Goal: Ask a question: Seek information or help from site administrators or community

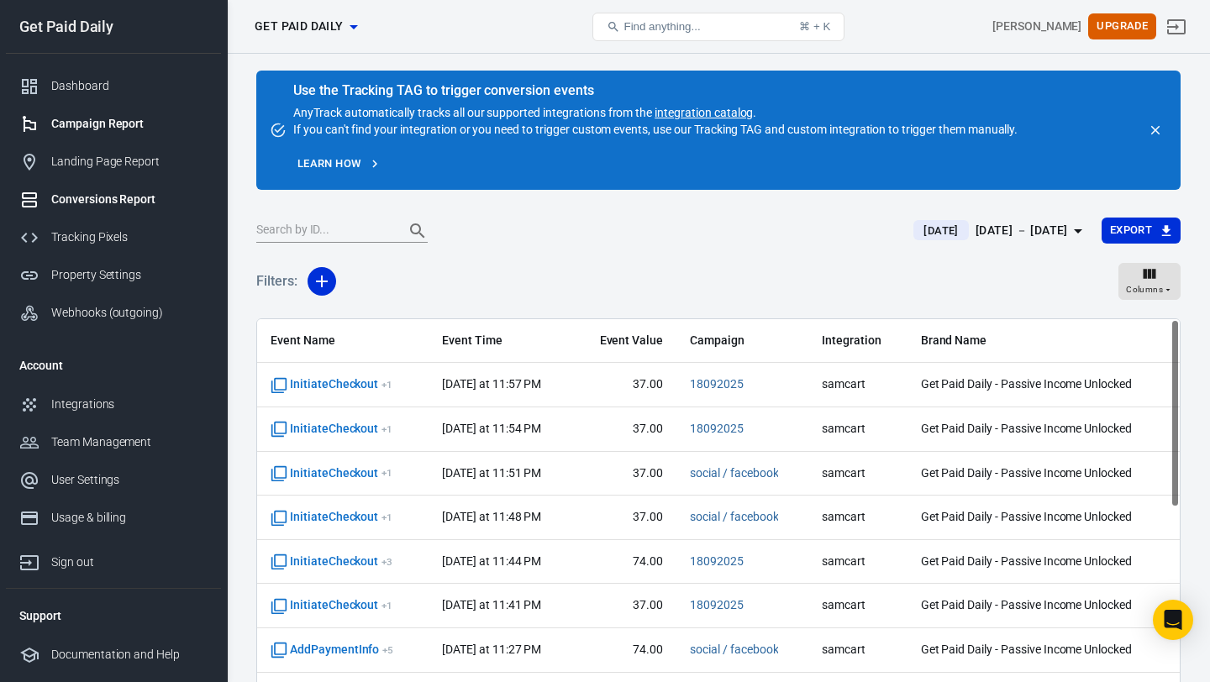
click at [112, 123] on div "Campaign Report" at bounding box center [129, 124] width 156 height 18
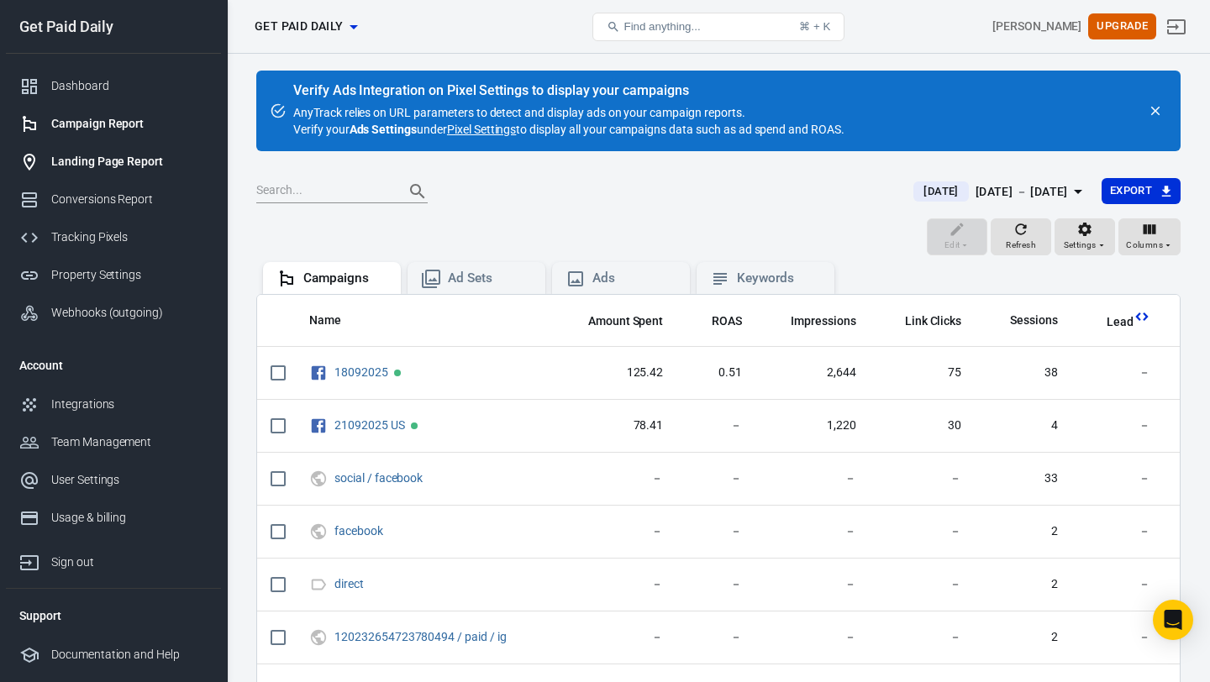
click at [137, 169] on div "Landing Page Report" at bounding box center [129, 162] width 156 height 18
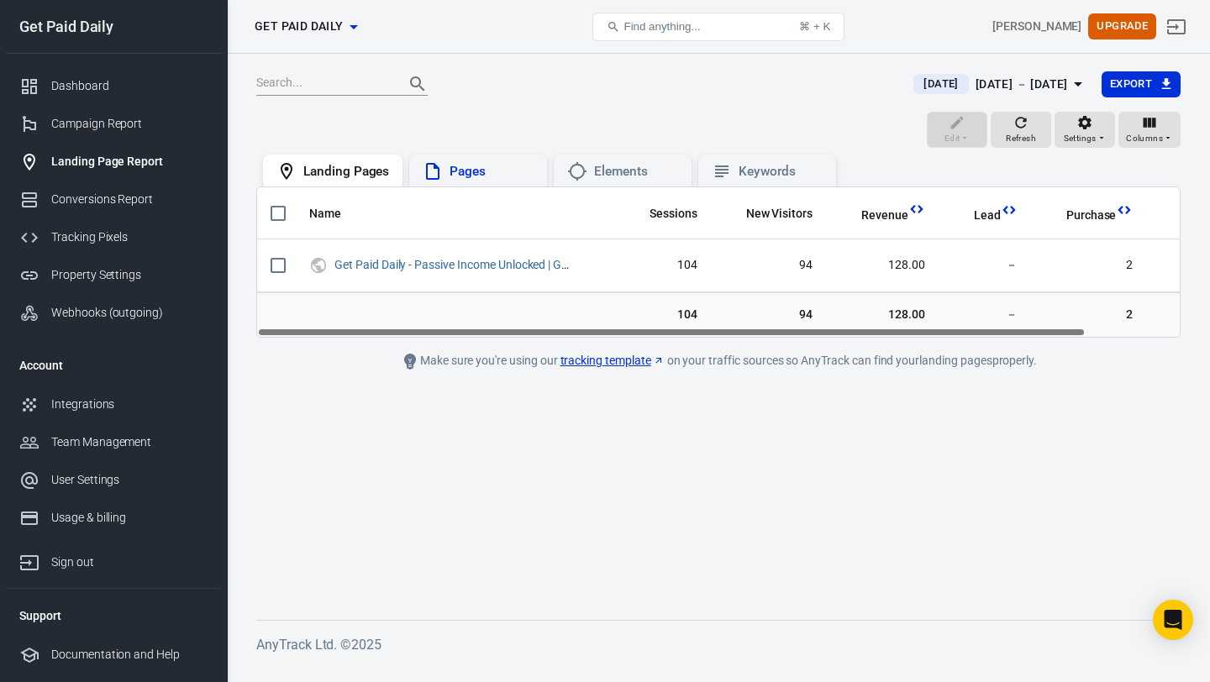
click at [452, 182] on div "Pages" at bounding box center [478, 171] width 138 height 32
click at [585, 167] on icon at bounding box center [577, 171] width 20 height 20
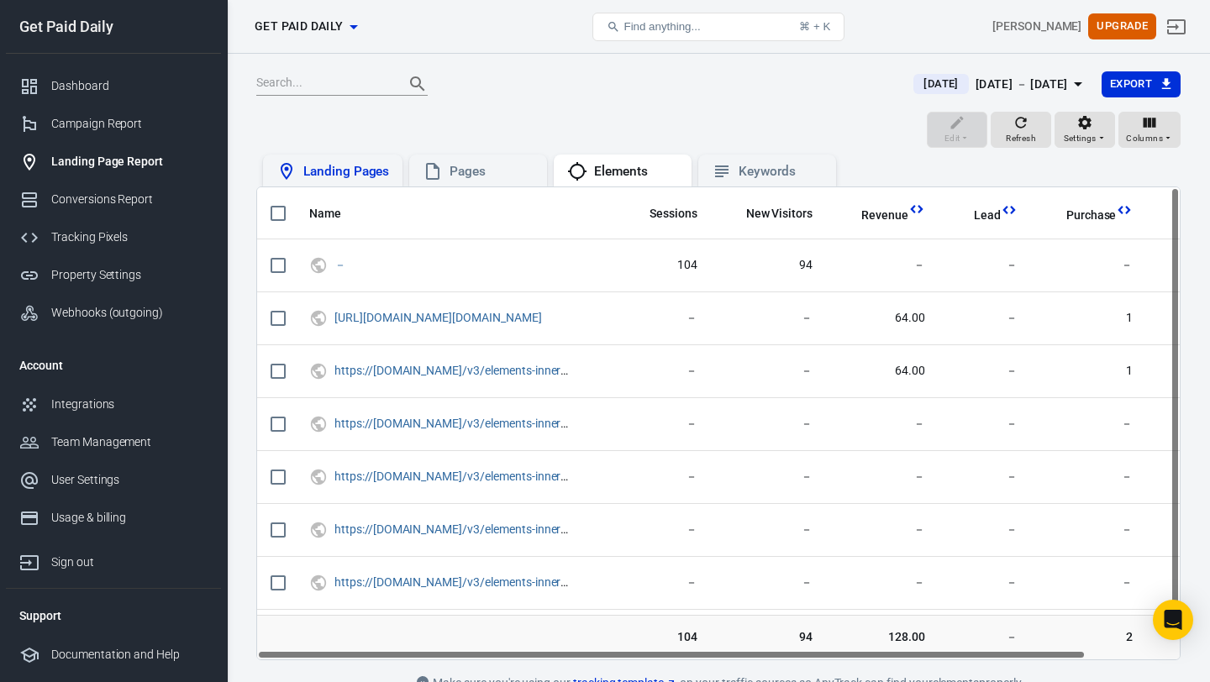
click at [366, 175] on div "Landing Pages" at bounding box center [346, 172] width 86 height 18
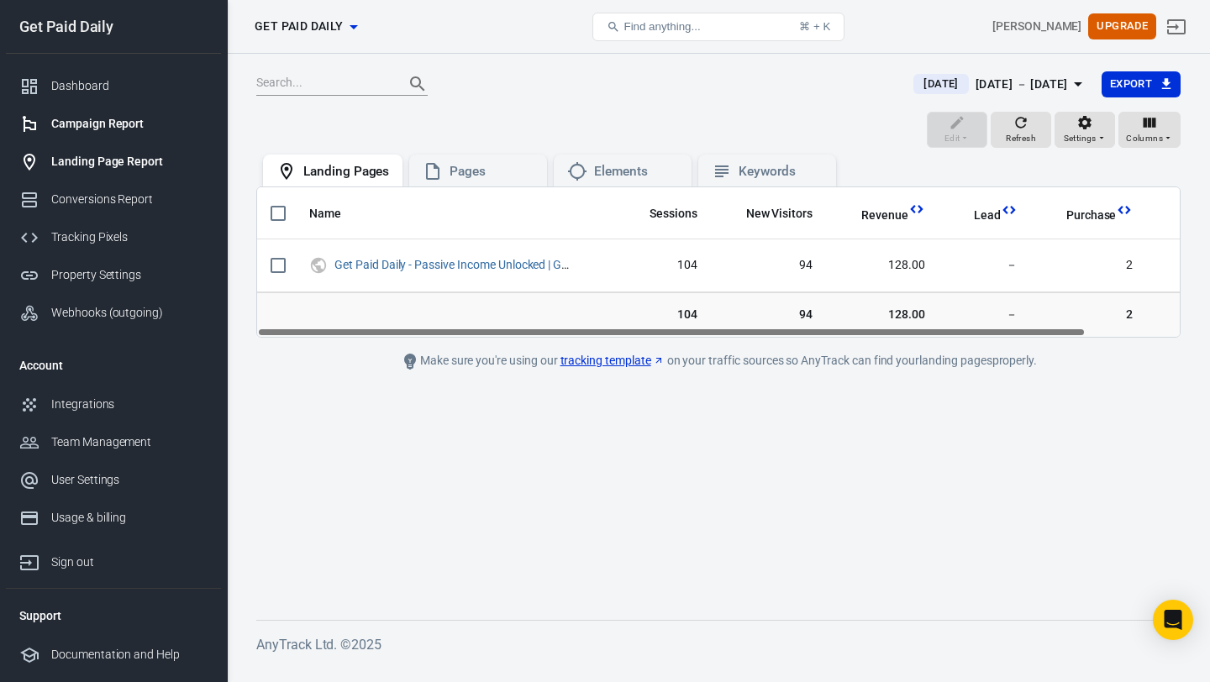
click at [127, 124] on div "Campaign Report" at bounding box center [129, 124] width 156 height 18
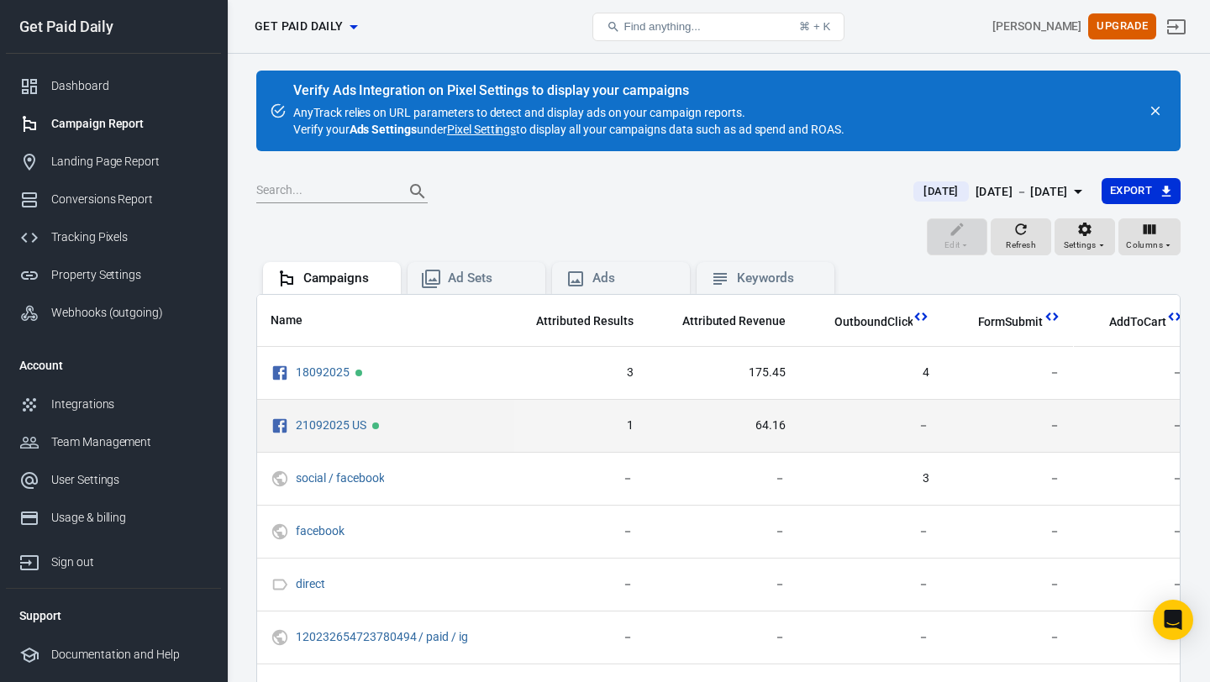
scroll to position [0, 891]
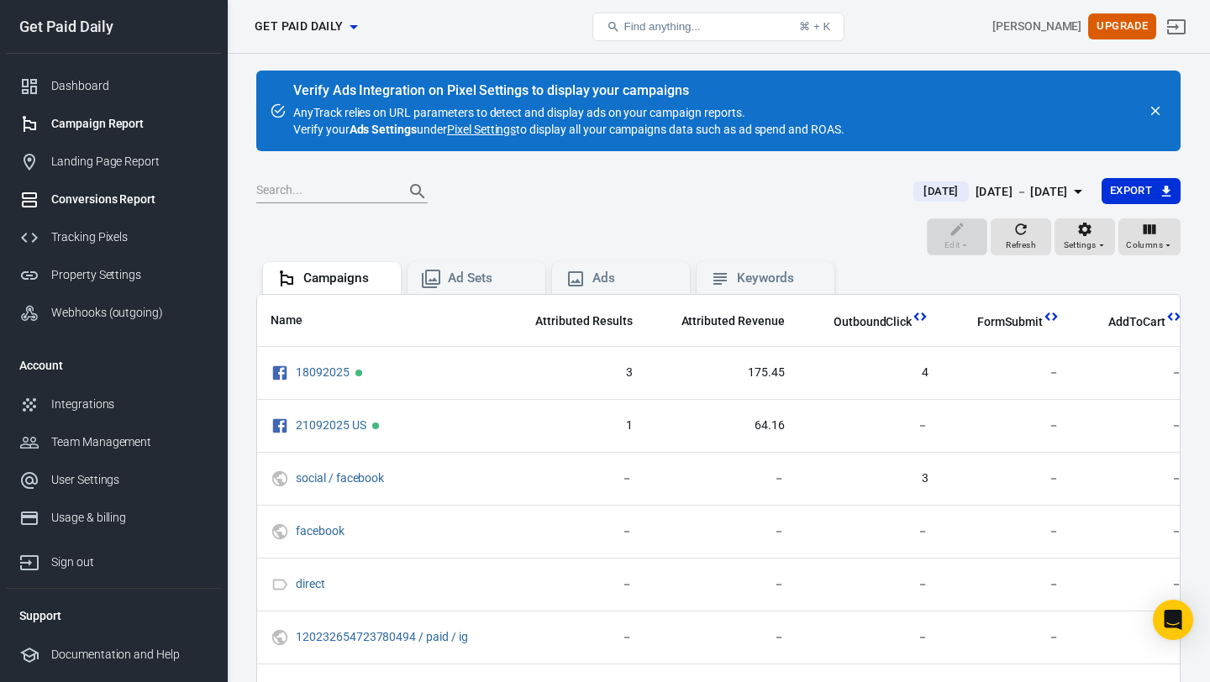
click at [109, 203] on div "Conversions Report" at bounding box center [129, 200] width 156 height 18
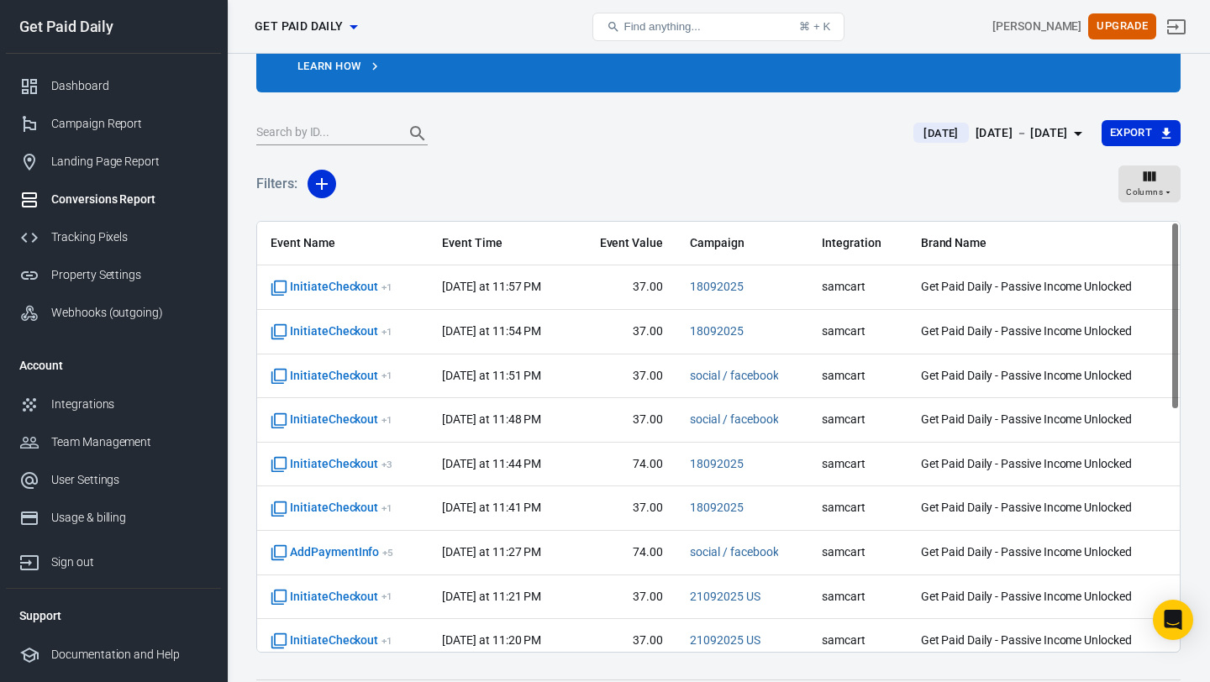
scroll to position [99, 0]
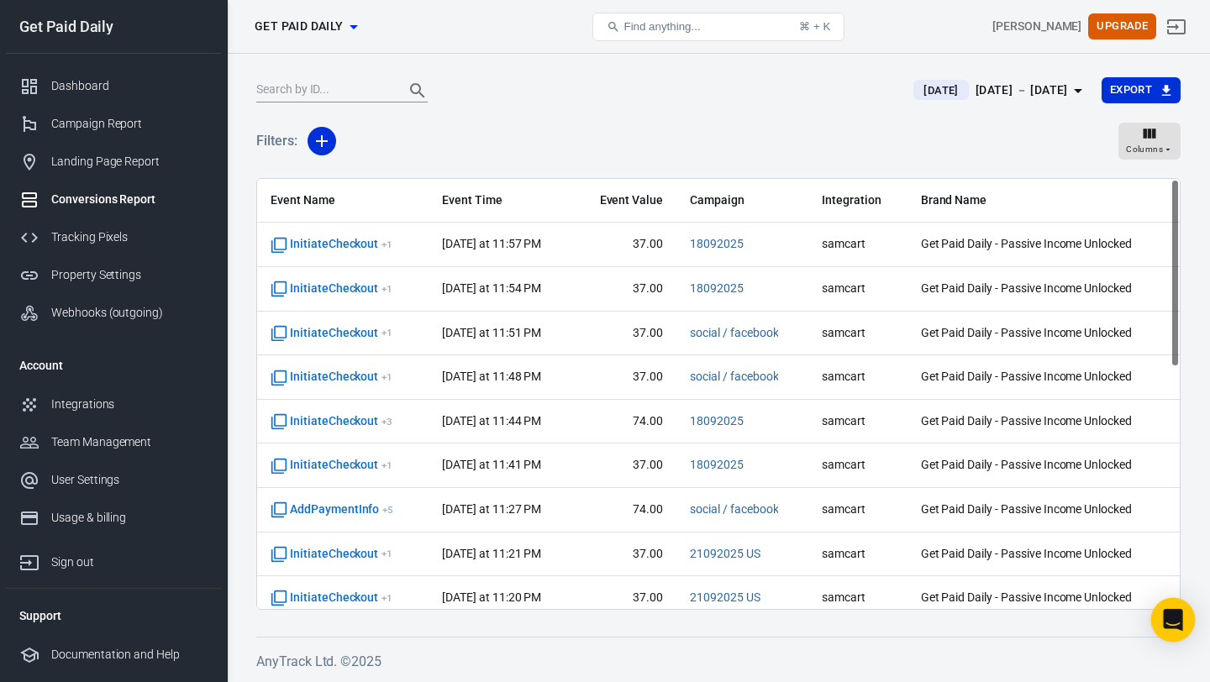
click at [1169, 628] on icon "Open Intercom Messenger" at bounding box center [1173, 620] width 22 height 22
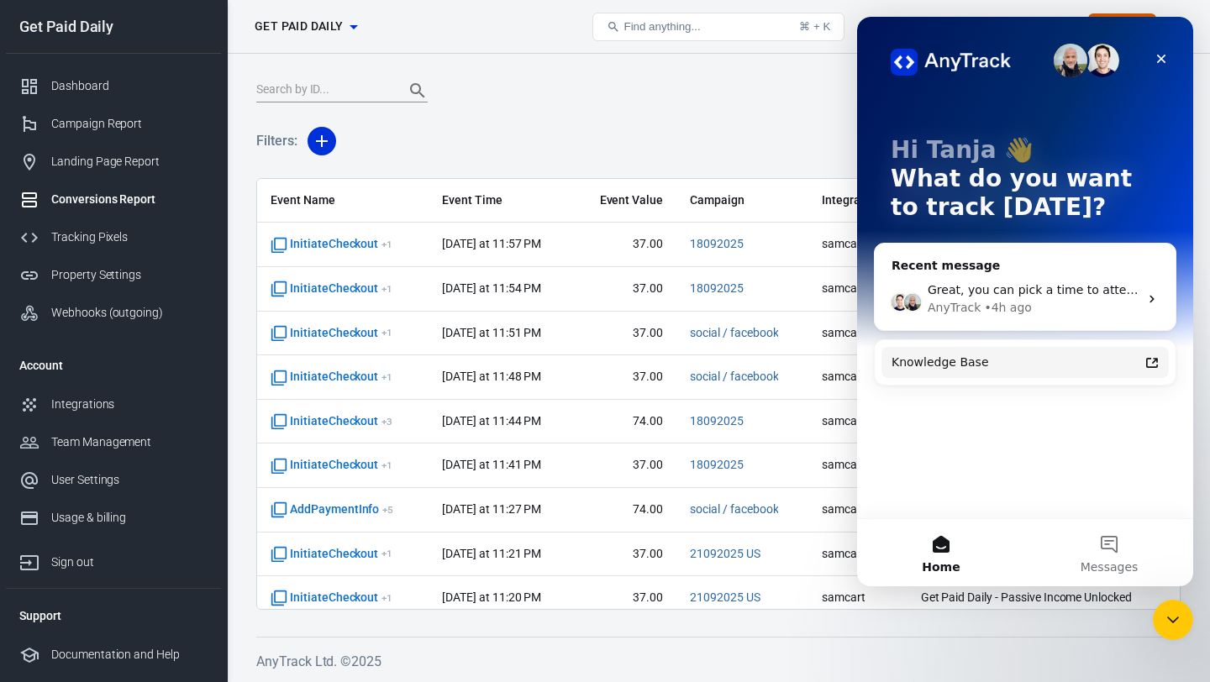
click at [1103, 369] on div "Knowledge Base" at bounding box center [1014, 363] width 247 height 18
click at [1100, 549] on button "Messages" at bounding box center [1109, 552] width 168 height 67
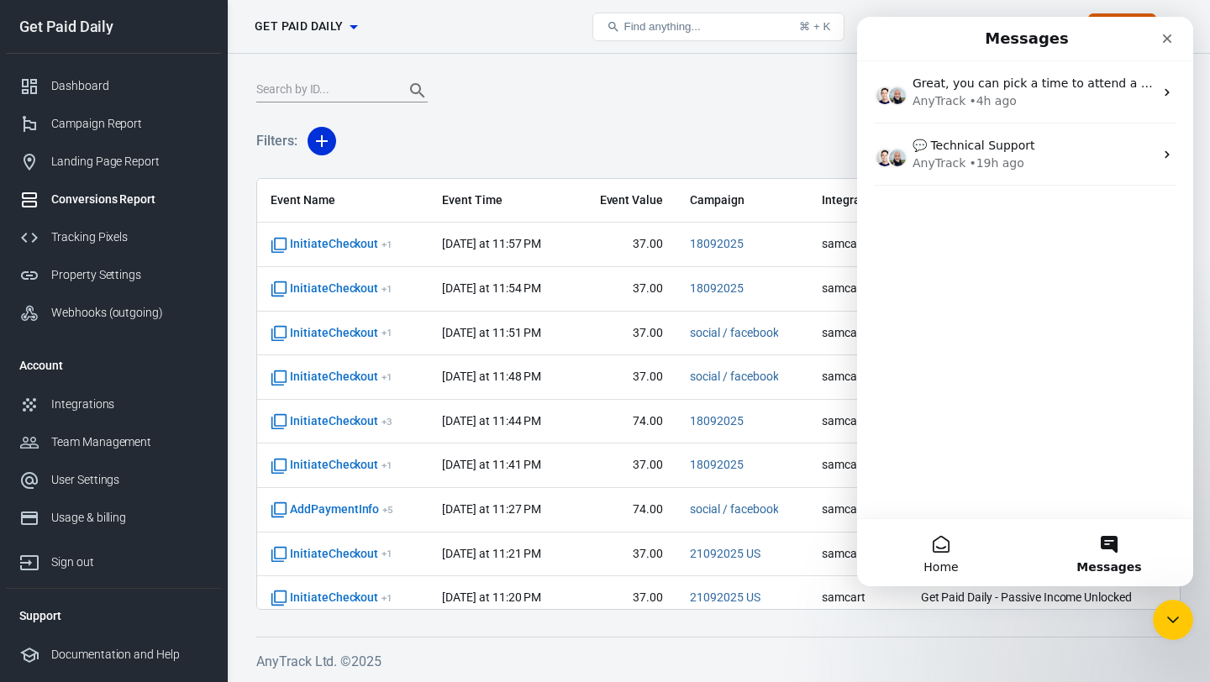
click at [942, 548] on button "Home" at bounding box center [941, 552] width 168 height 67
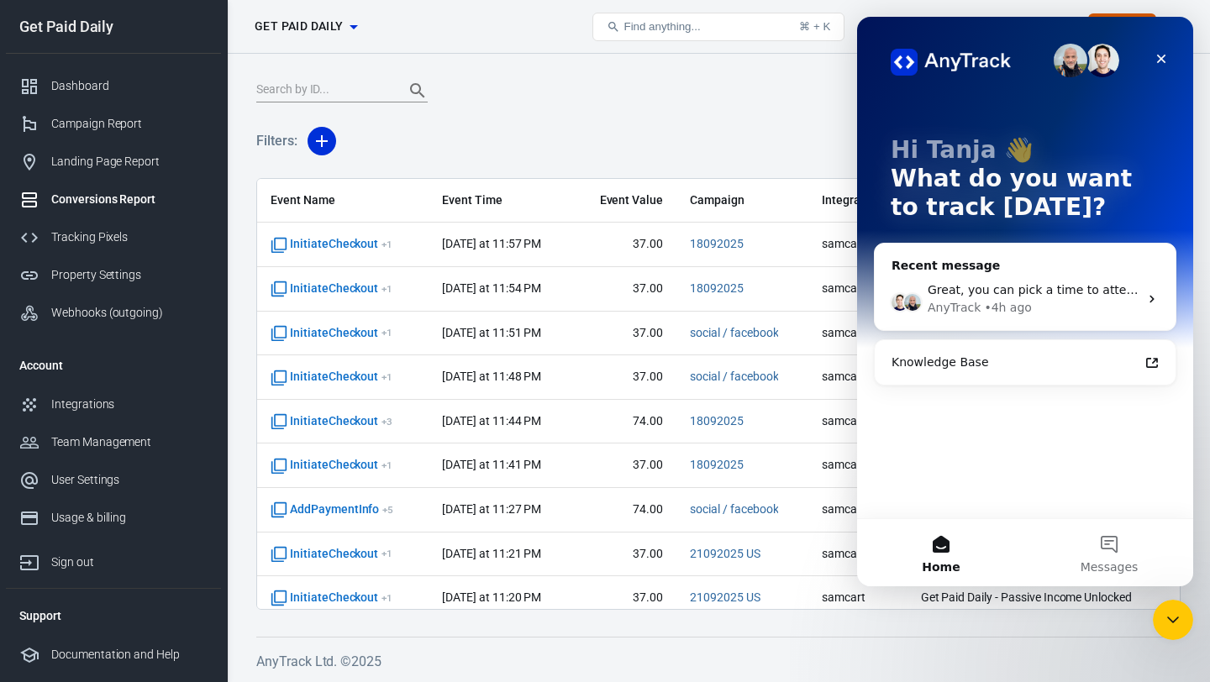
click at [1038, 303] on div "AnyTrack • 4h ago" at bounding box center [1032, 308] width 211 height 18
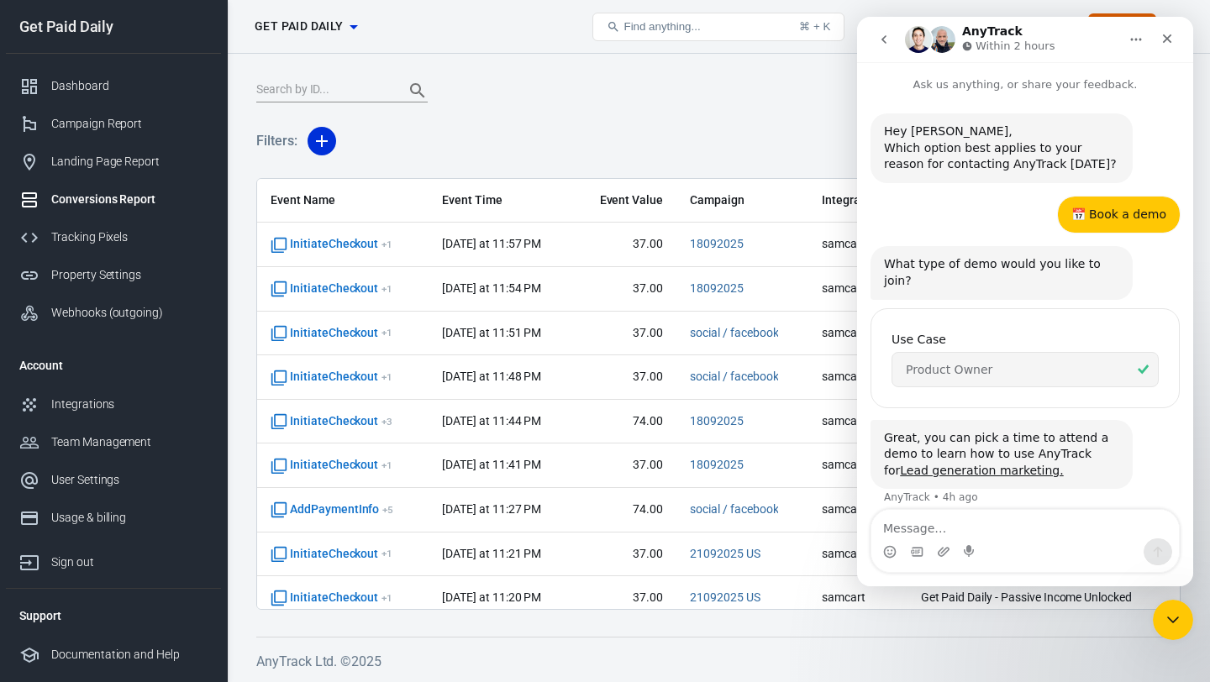
scroll to position [45, 0]
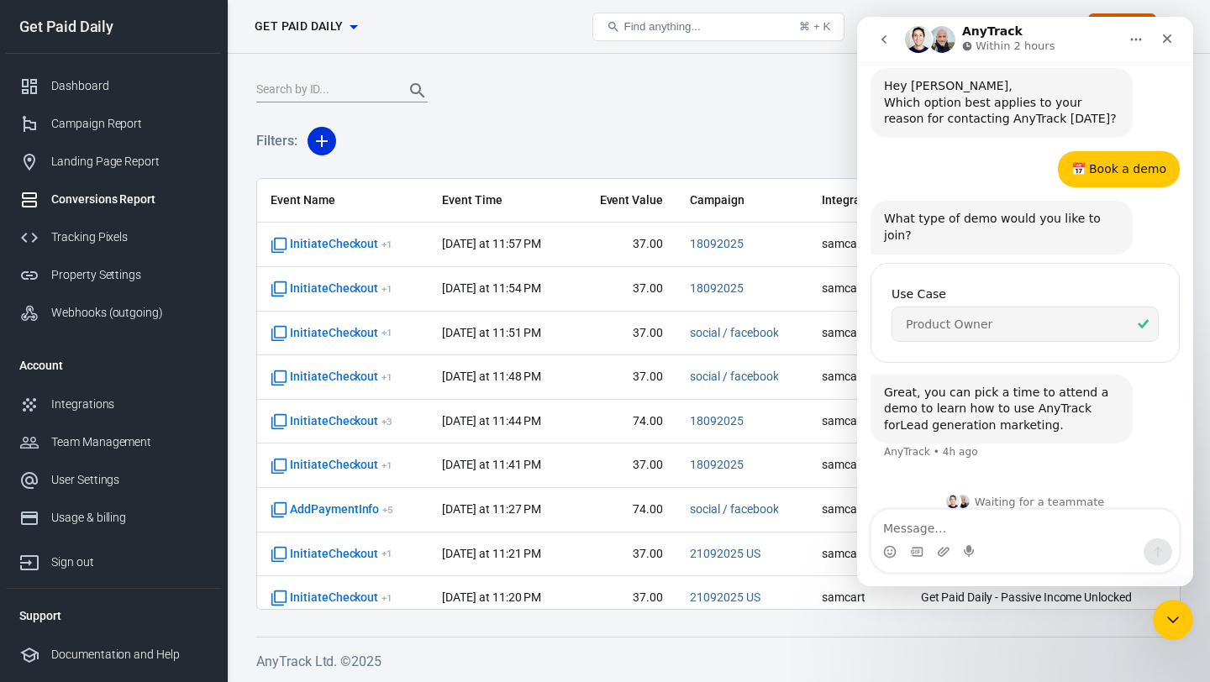
click at [992, 418] on link "Lead generation marketing." at bounding box center [981, 424] width 163 height 13
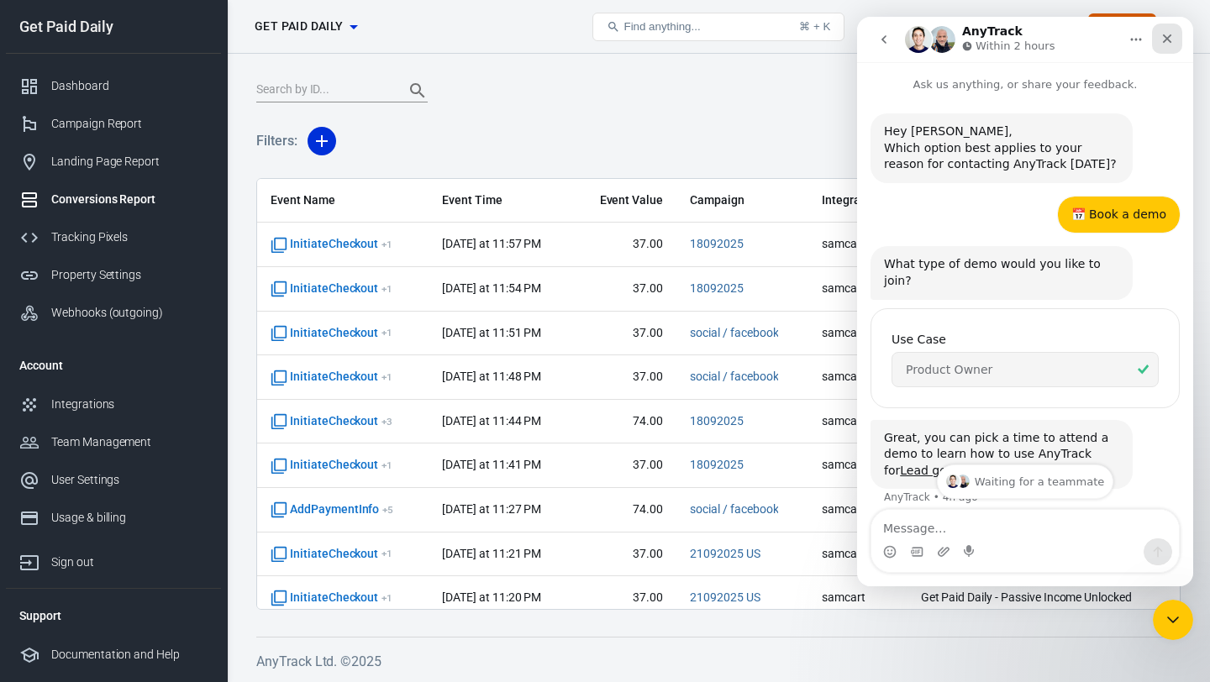
click at [1162, 39] on icon "Close" at bounding box center [1166, 38] width 13 height 13
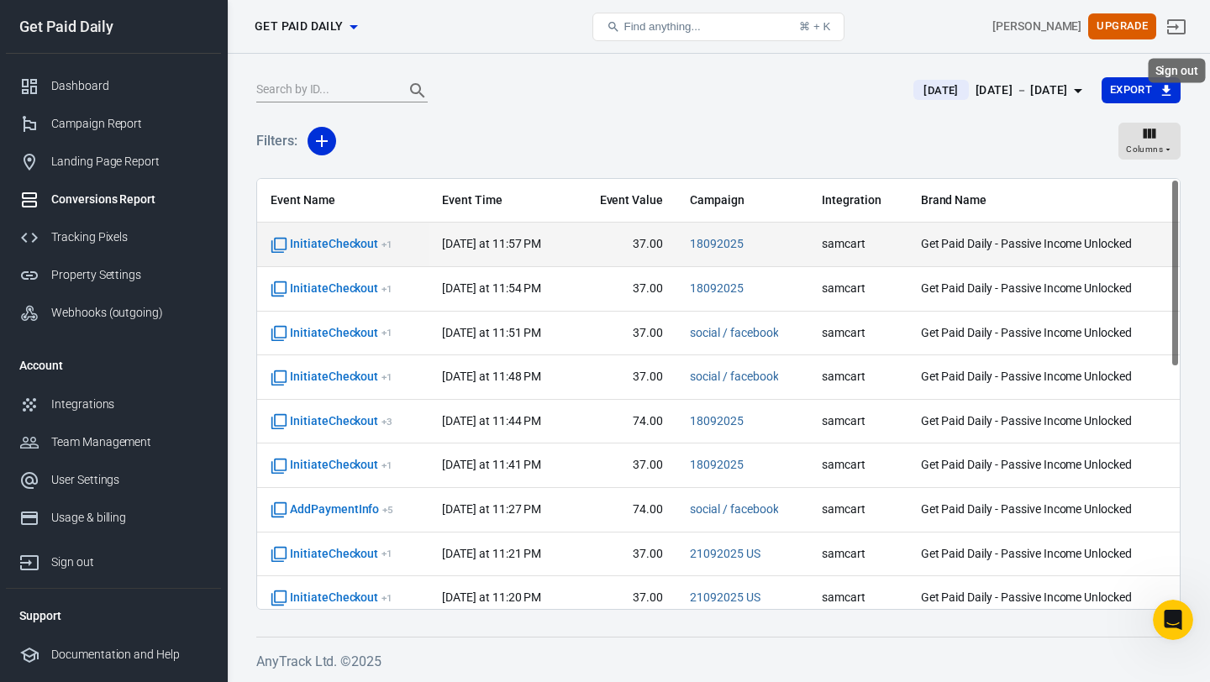
scroll to position [45, 0]
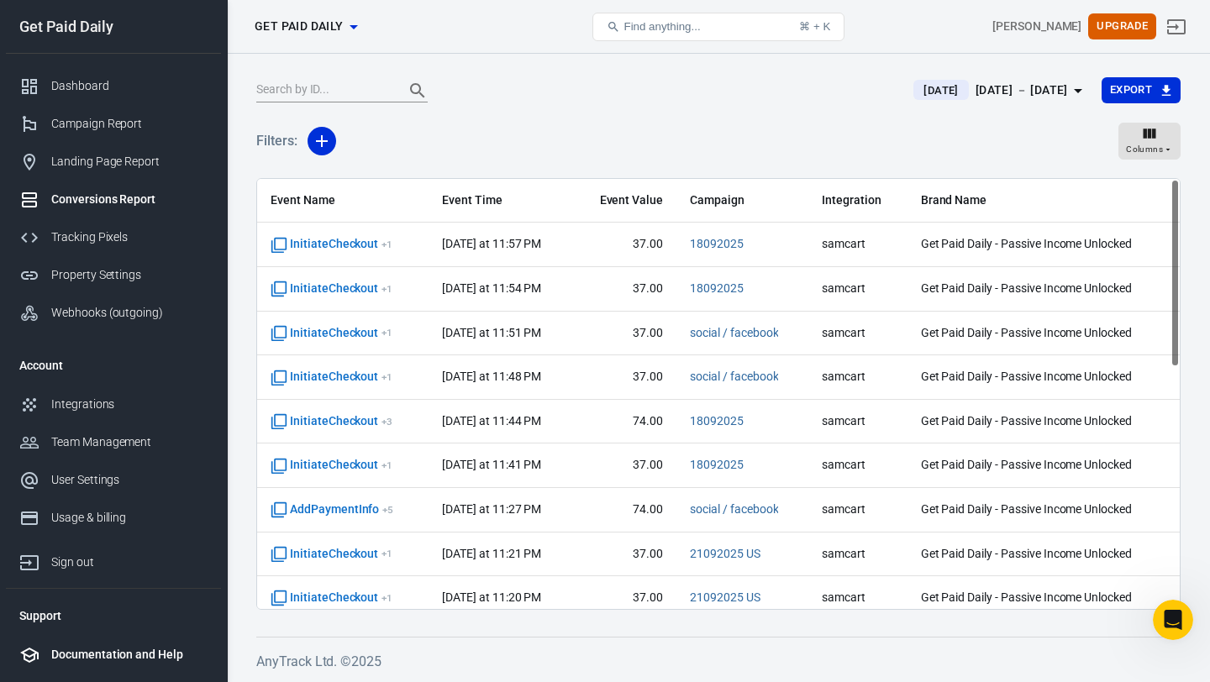
click at [160, 646] on div "Documentation and Help" at bounding box center [129, 655] width 156 height 18
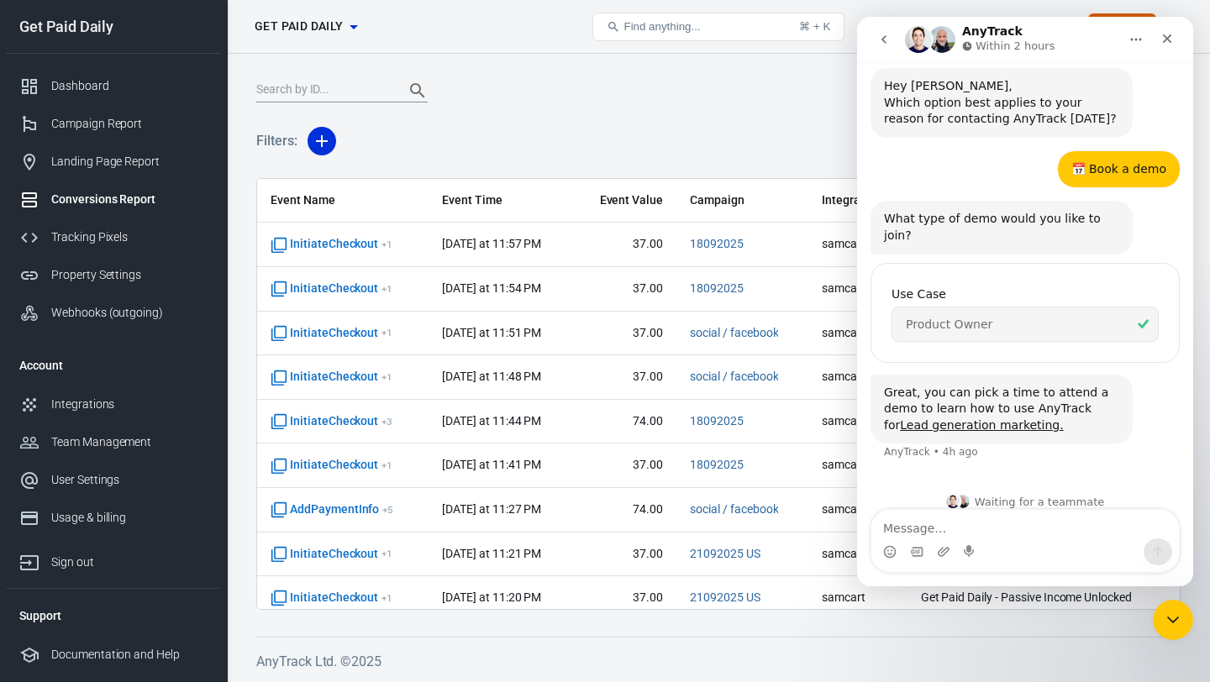
click at [1016, 309] on span "Product Owner" at bounding box center [1017, 324] width 223 height 34
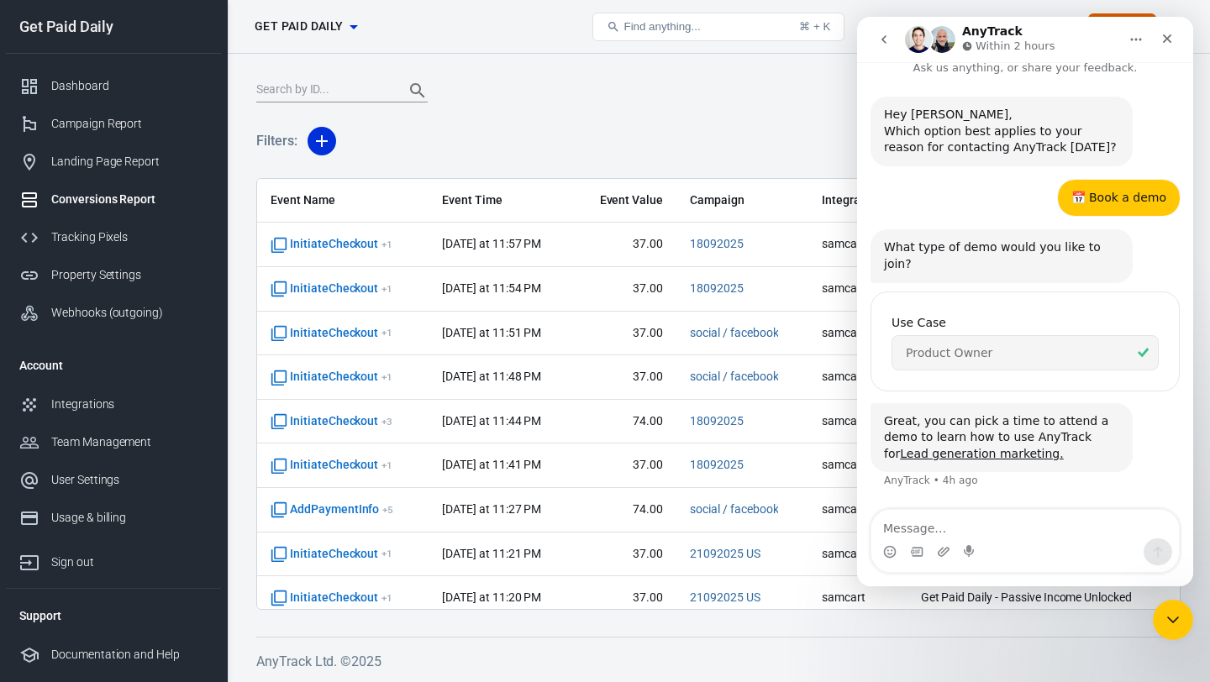
scroll to position [0, 0]
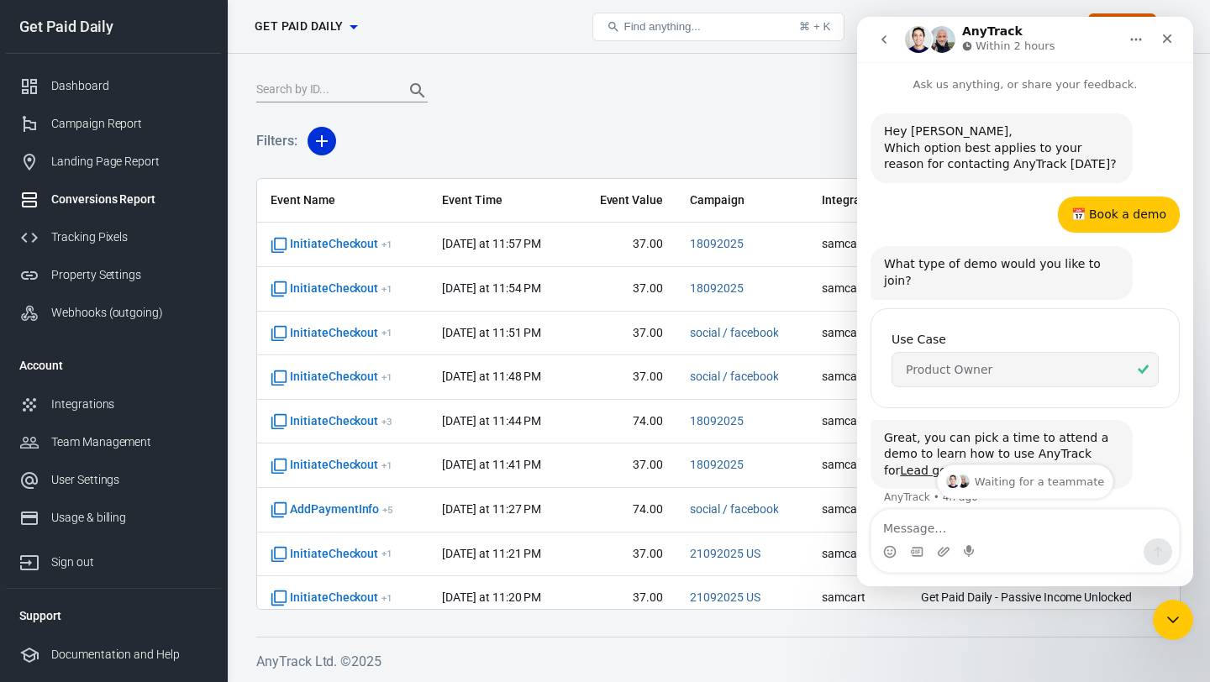
click at [1138, 40] on icon "Home" at bounding box center [1135, 39] width 13 height 13
click at [1162, 46] on div "Close" at bounding box center [1167, 39] width 30 height 30
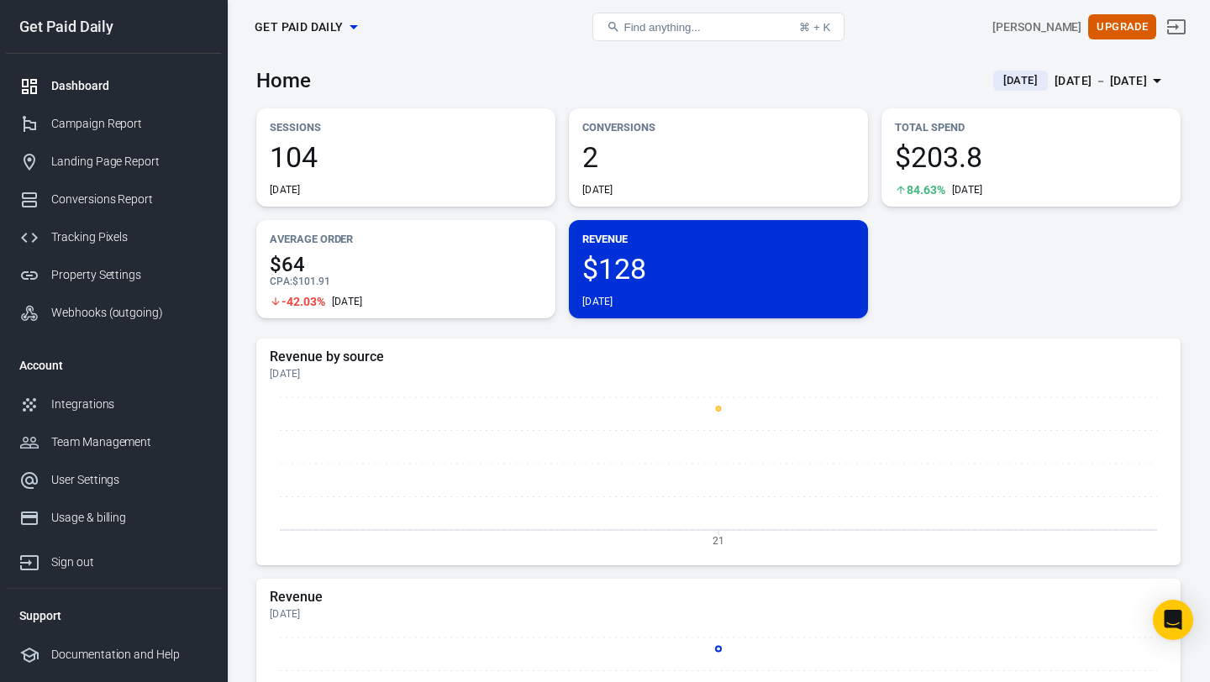
click at [1054, 82] on div "[DATE] － [DATE]" at bounding box center [1100, 81] width 92 height 21
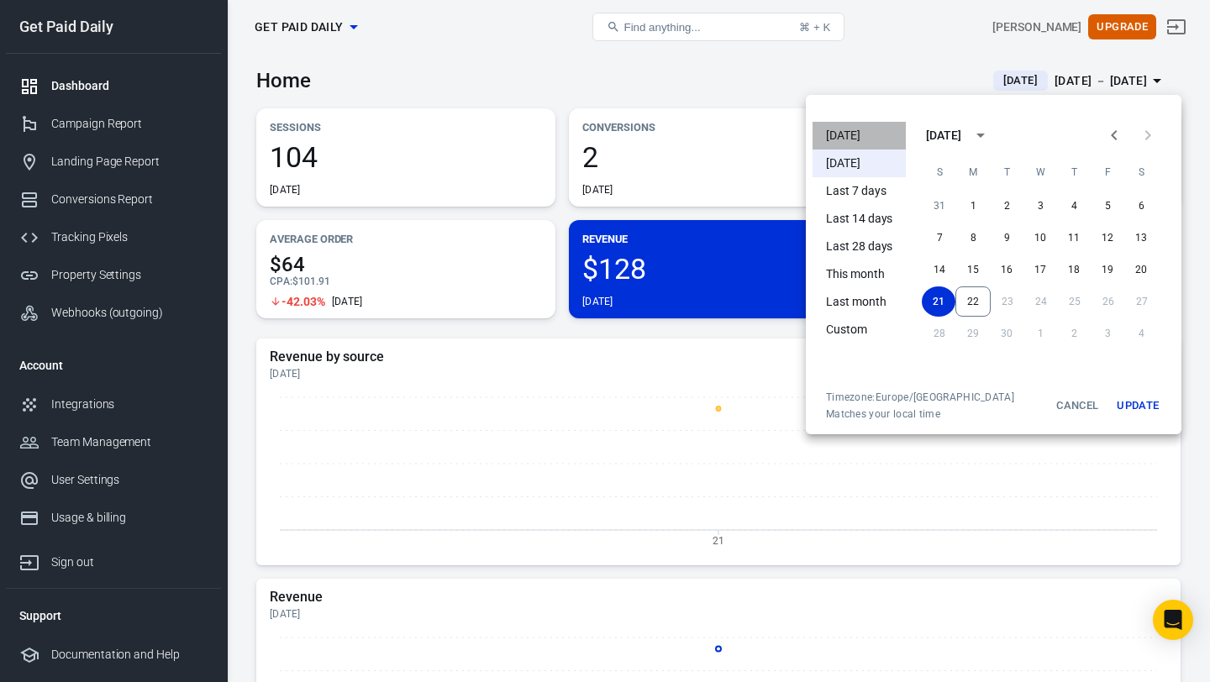
click at [848, 130] on li "[DATE]" at bounding box center [858, 136] width 93 height 28
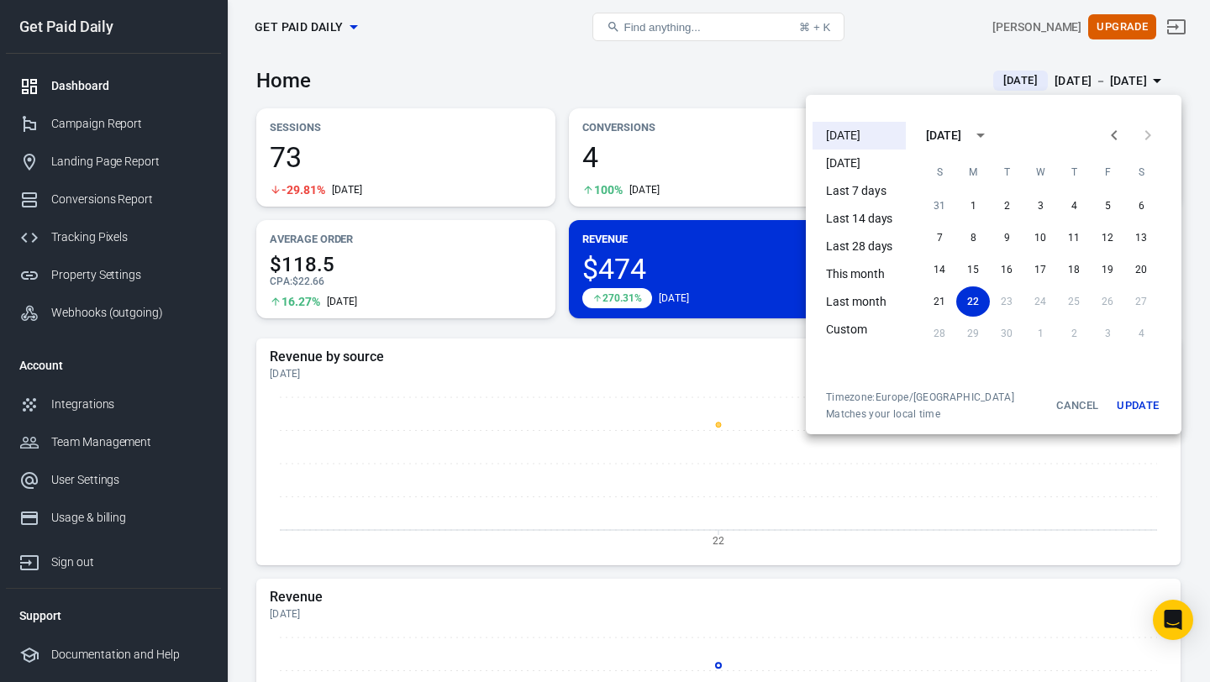
click at [782, 76] on div at bounding box center [605, 341] width 1210 height 682
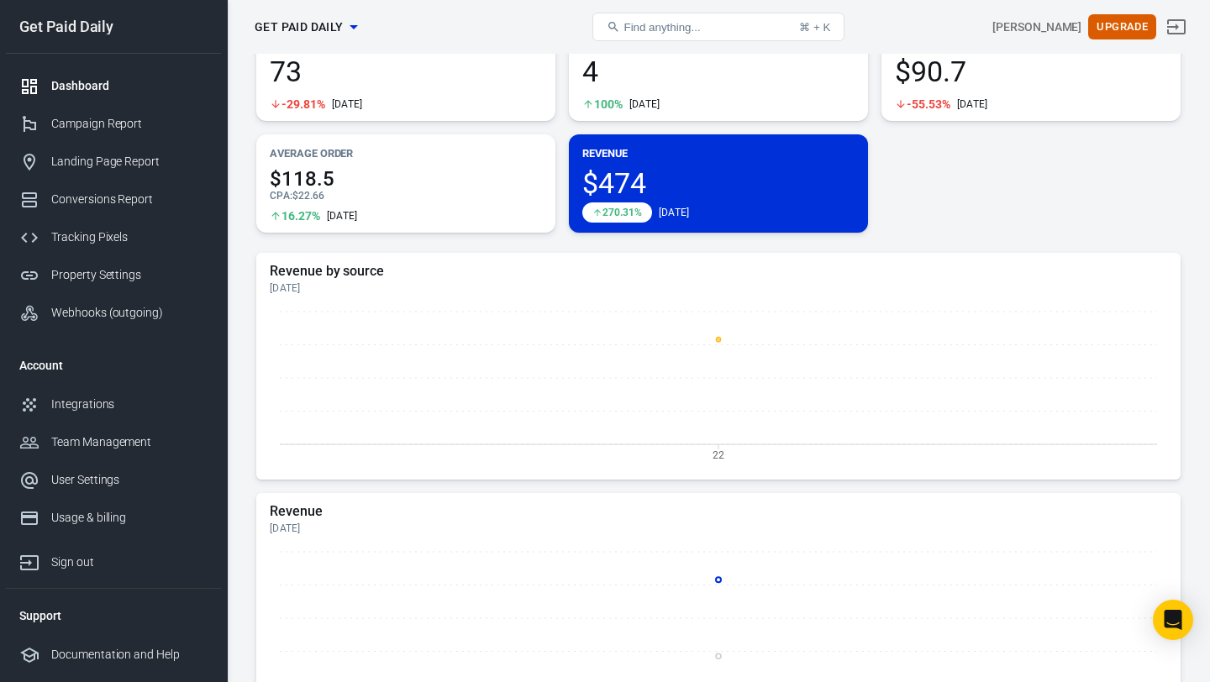
scroll to position [19, 0]
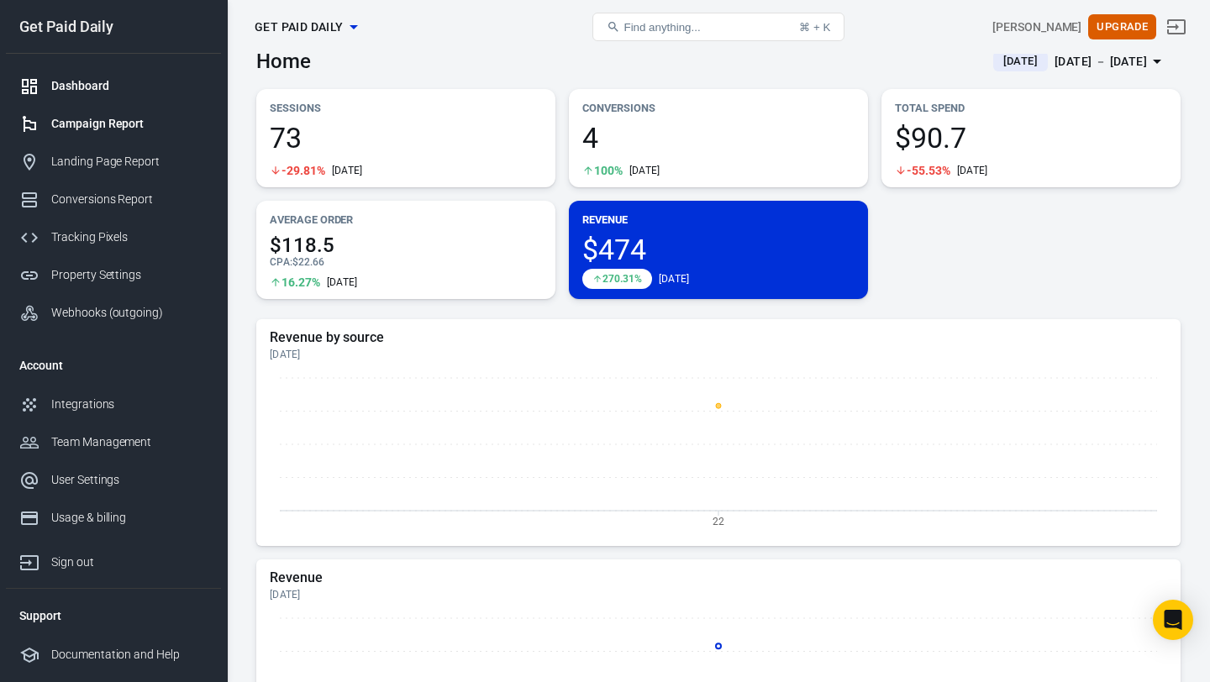
click at [152, 134] on link "Campaign Report" at bounding box center [113, 124] width 215 height 38
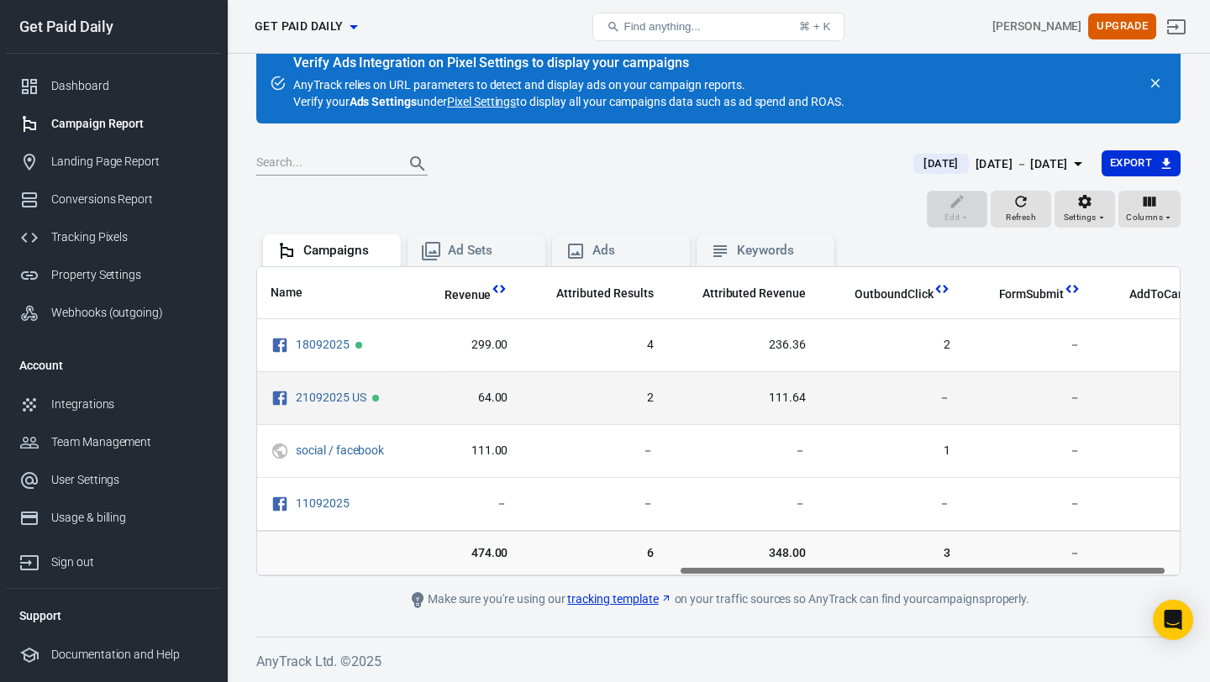
scroll to position [0, 801]
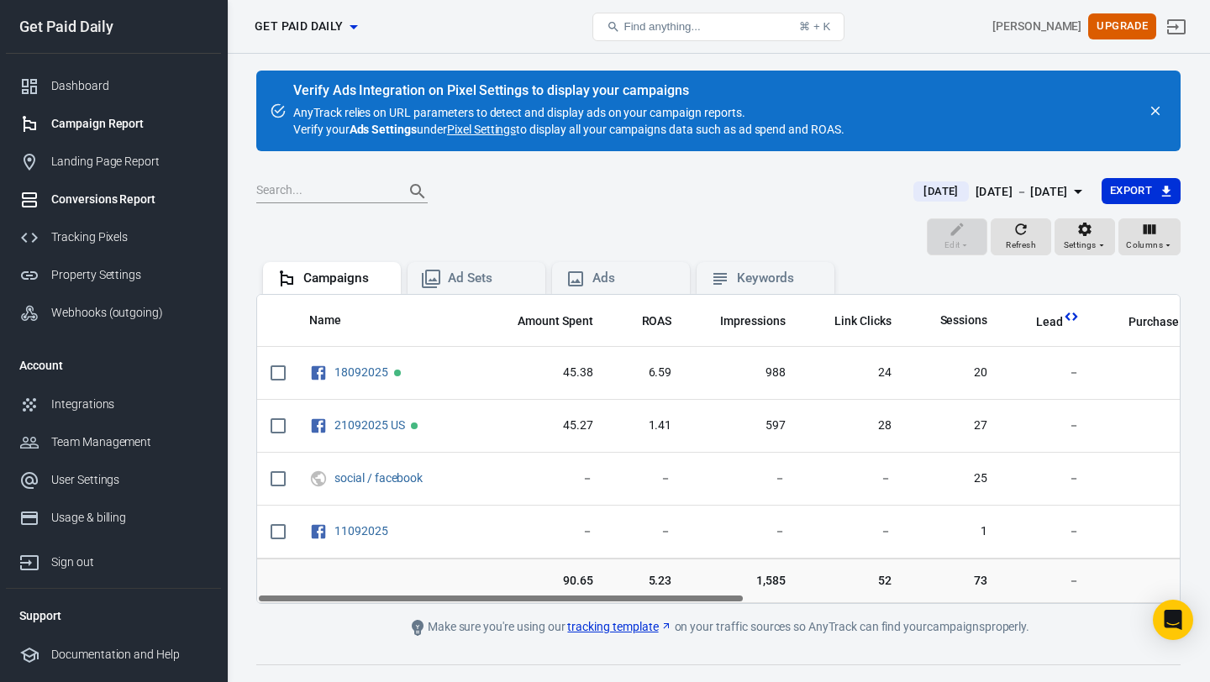
click at [113, 202] on div "Conversions Report" at bounding box center [129, 200] width 156 height 18
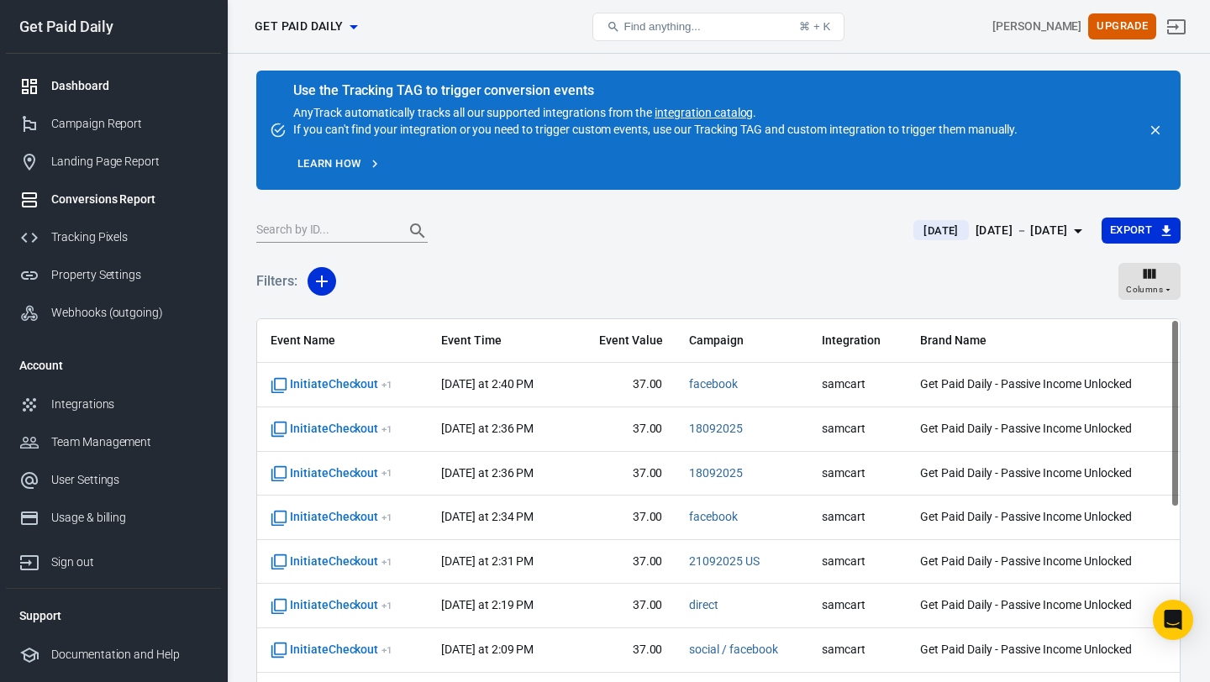
click at [101, 91] on div "Dashboard" at bounding box center [129, 86] width 156 height 18
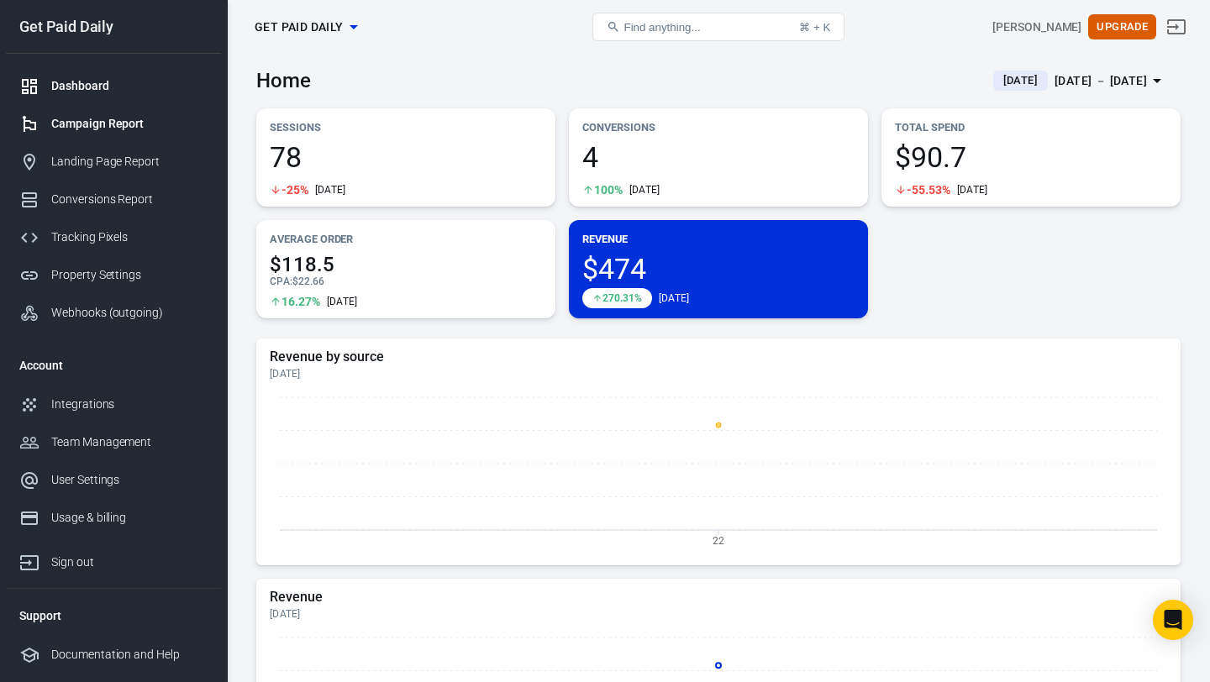
click at [92, 120] on div "Campaign Report" at bounding box center [129, 124] width 156 height 18
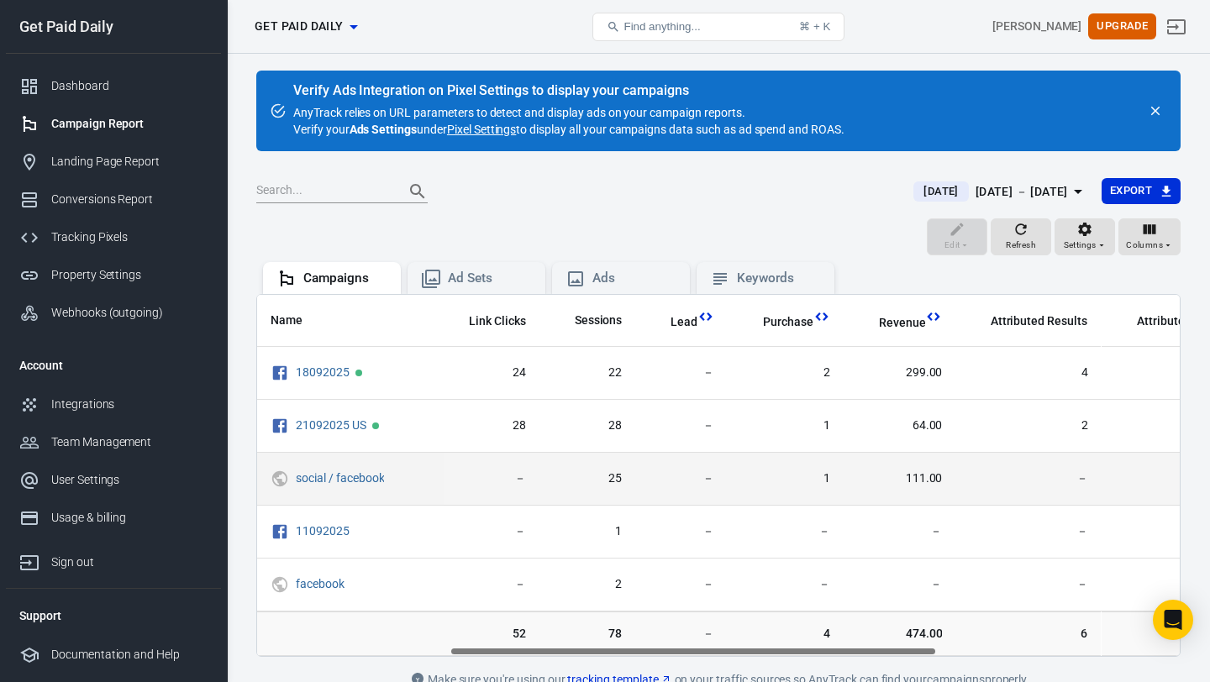
scroll to position [0, 367]
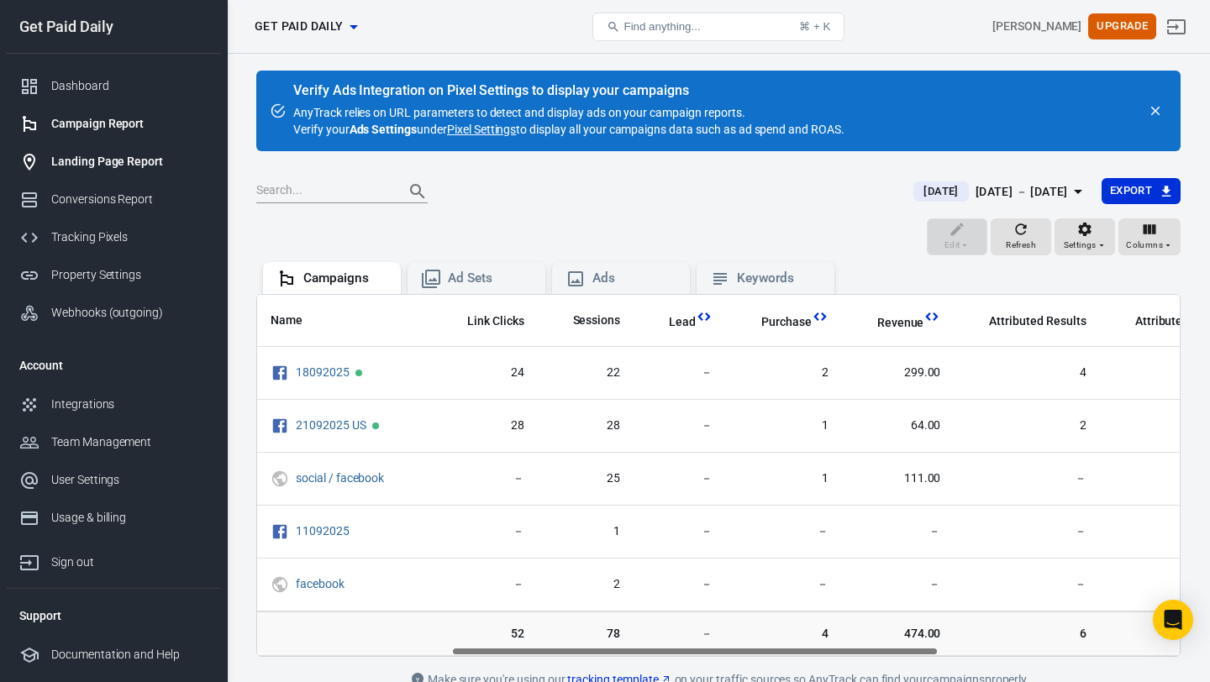
click at [134, 165] on div "Landing Page Report" at bounding box center [129, 162] width 156 height 18
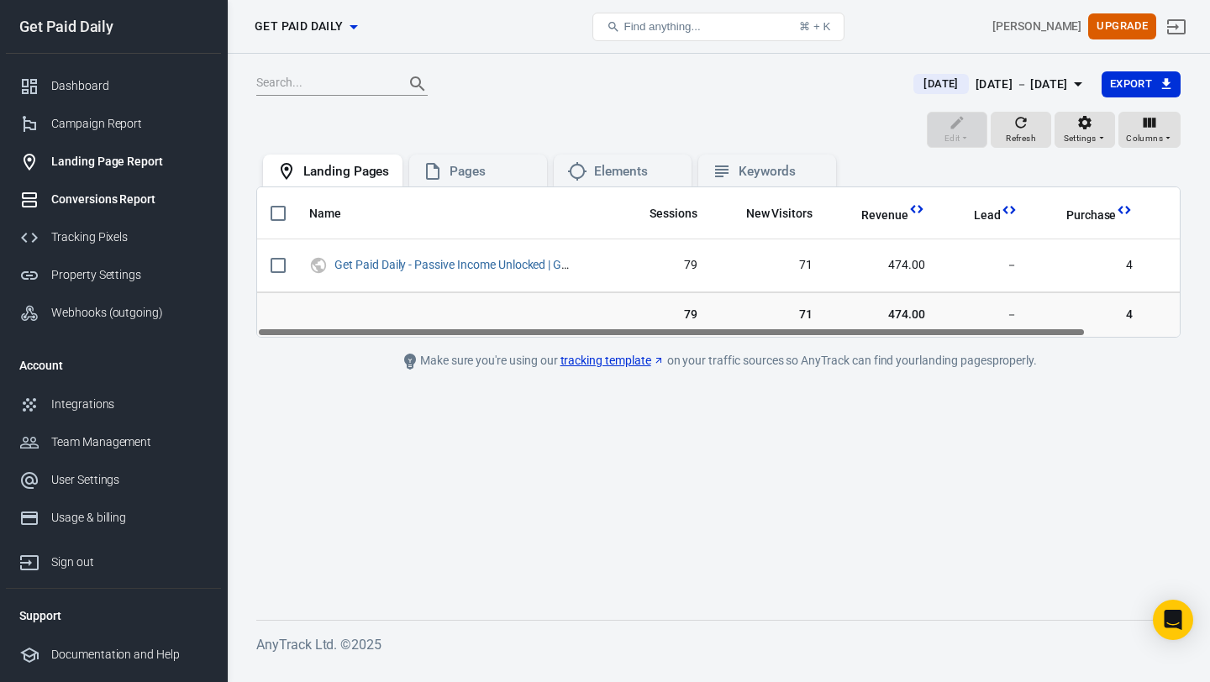
click at [135, 189] on link "Conversions Report" at bounding box center [113, 200] width 215 height 38
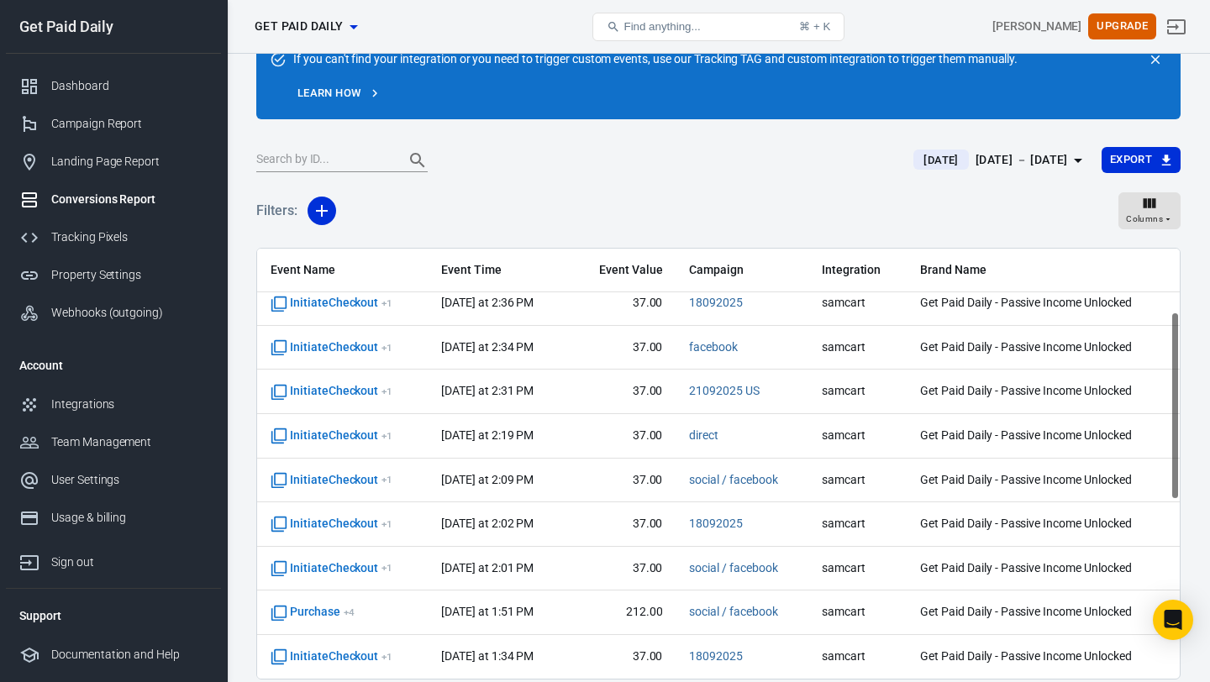
scroll to position [146, 0]
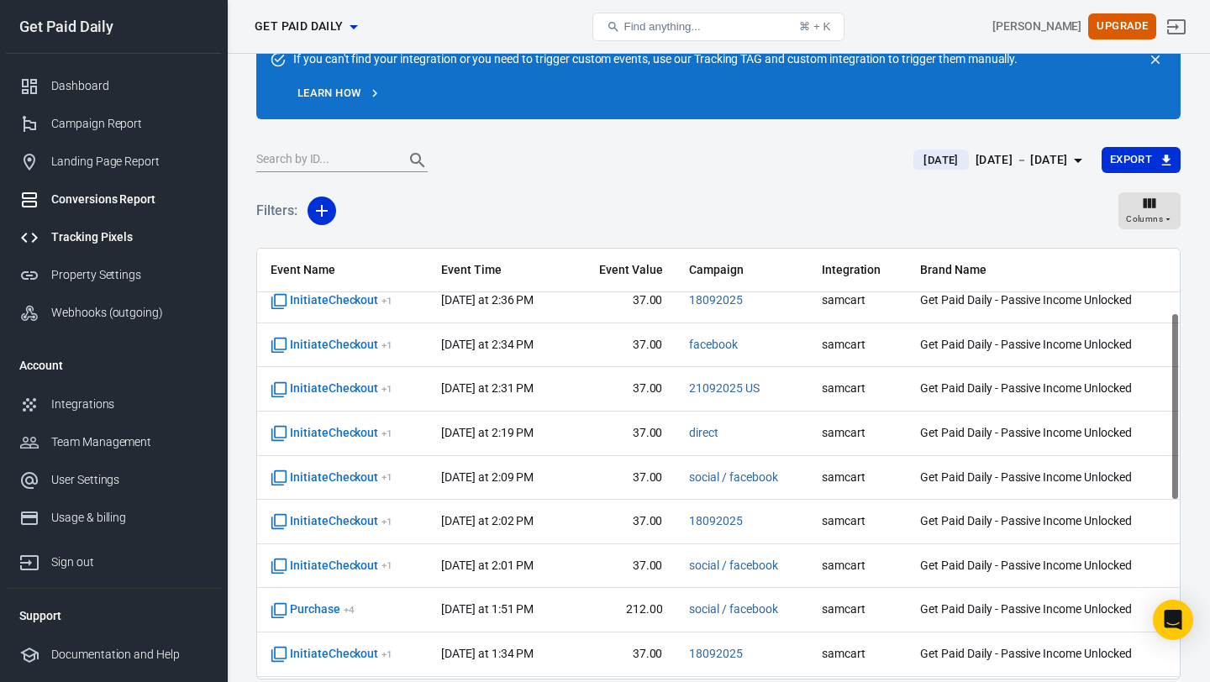
click at [131, 238] on div "Tracking Pixels" at bounding box center [129, 237] width 156 height 18
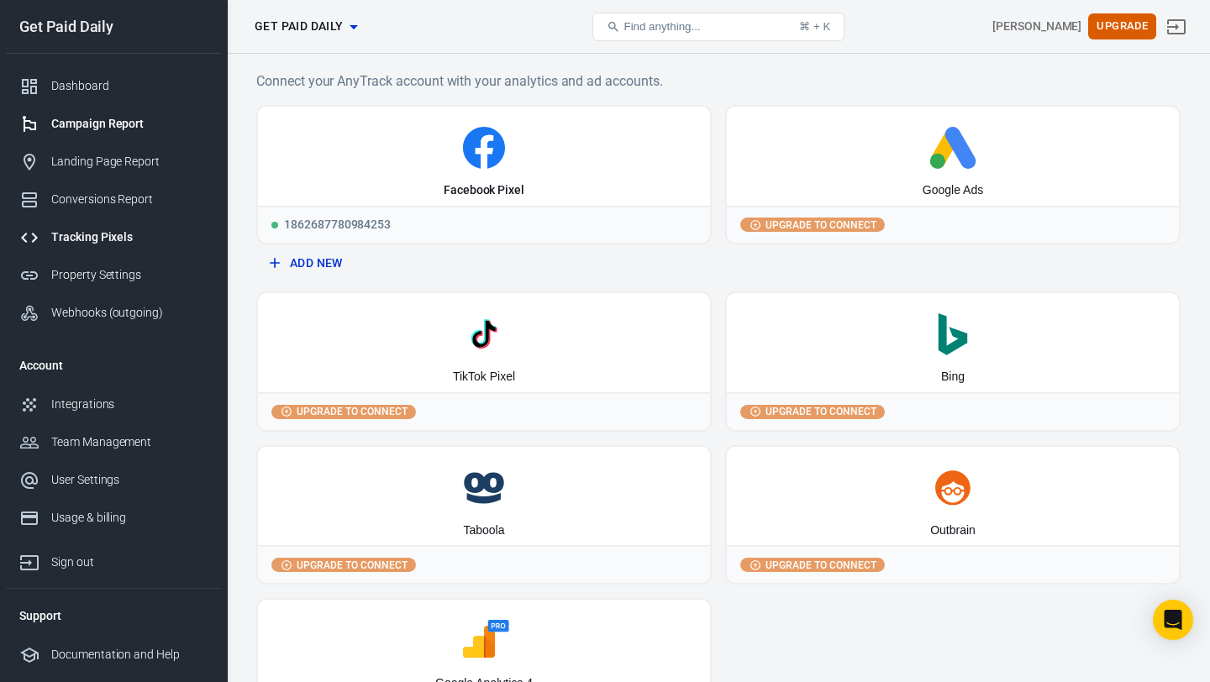
click at [108, 123] on div "Campaign Report" at bounding box center [129, 124] width 156 height 18
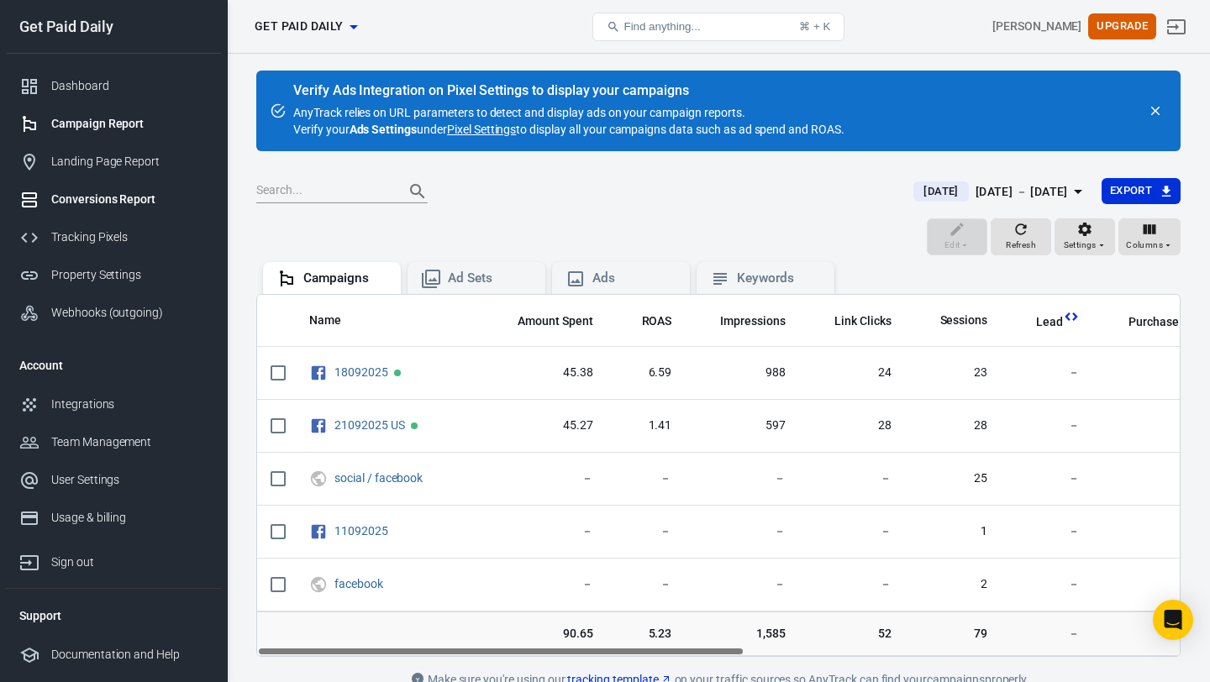
click at [124, 208] on link "Conversions Report" at bounding box center [113, 200] width 215 height 38
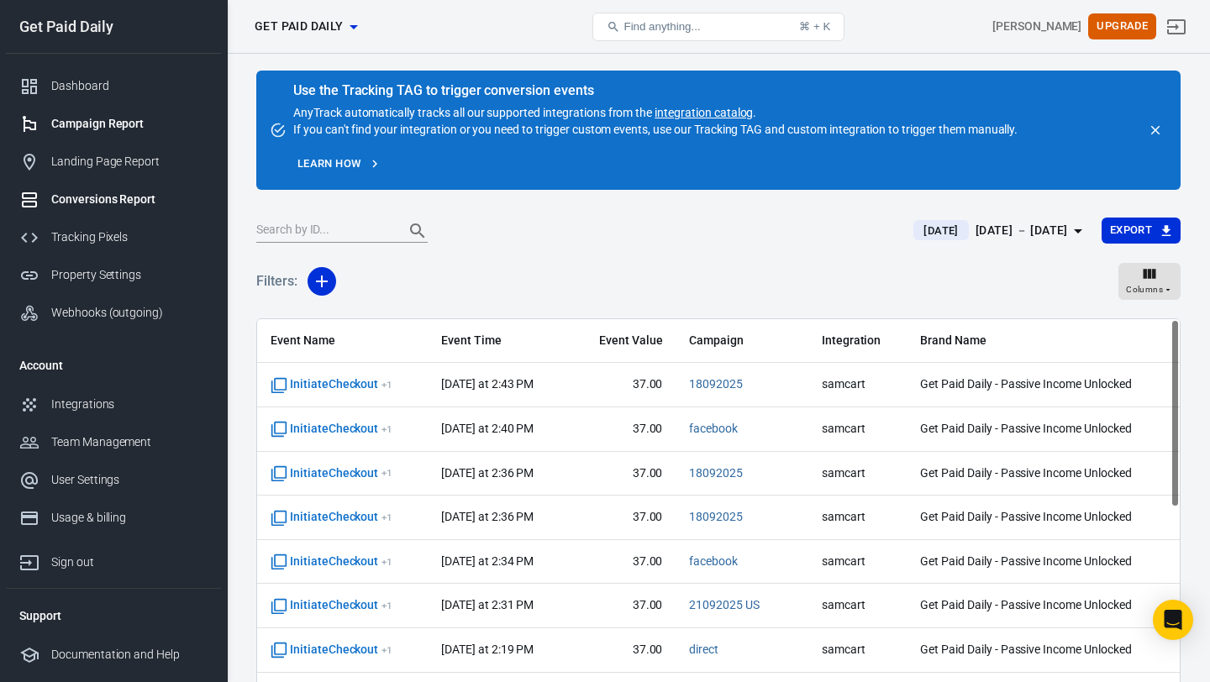
click at [105, 121] on div "Campaign Report" at bounding box center [129, 124] width 156 height 18
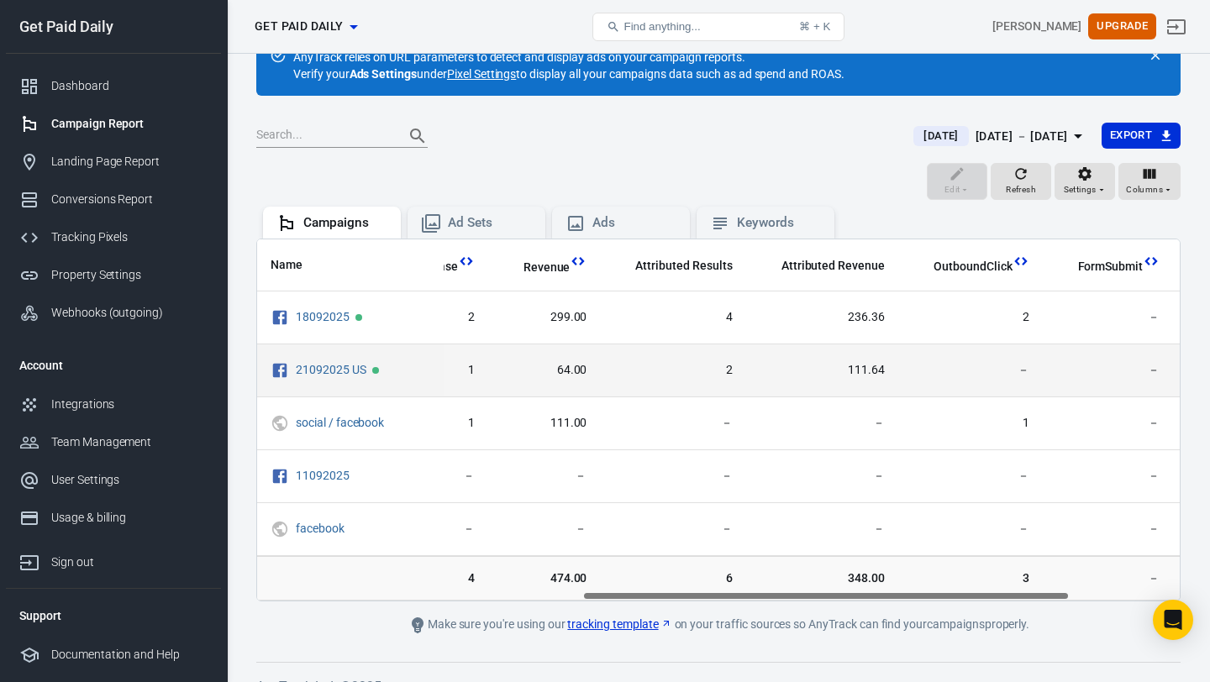
scroll to position [0, 822]
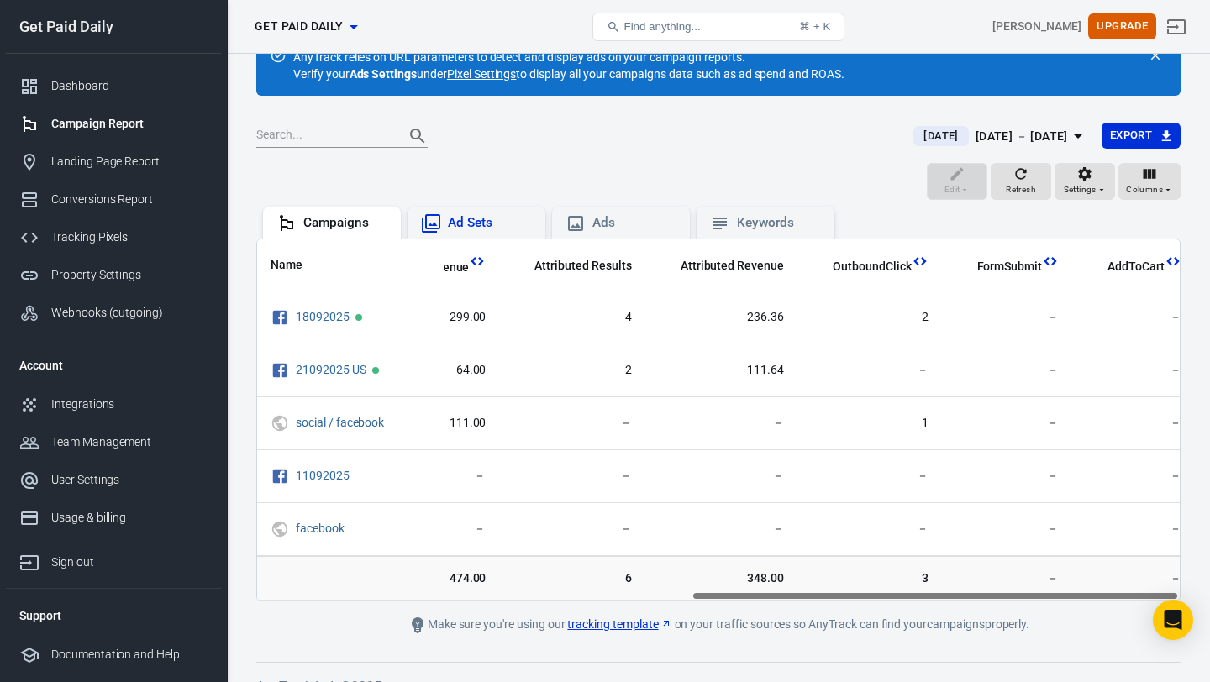
click at [480, 237] on div "Ad Sets" at bounding box center [476, 223] width 138 height 32
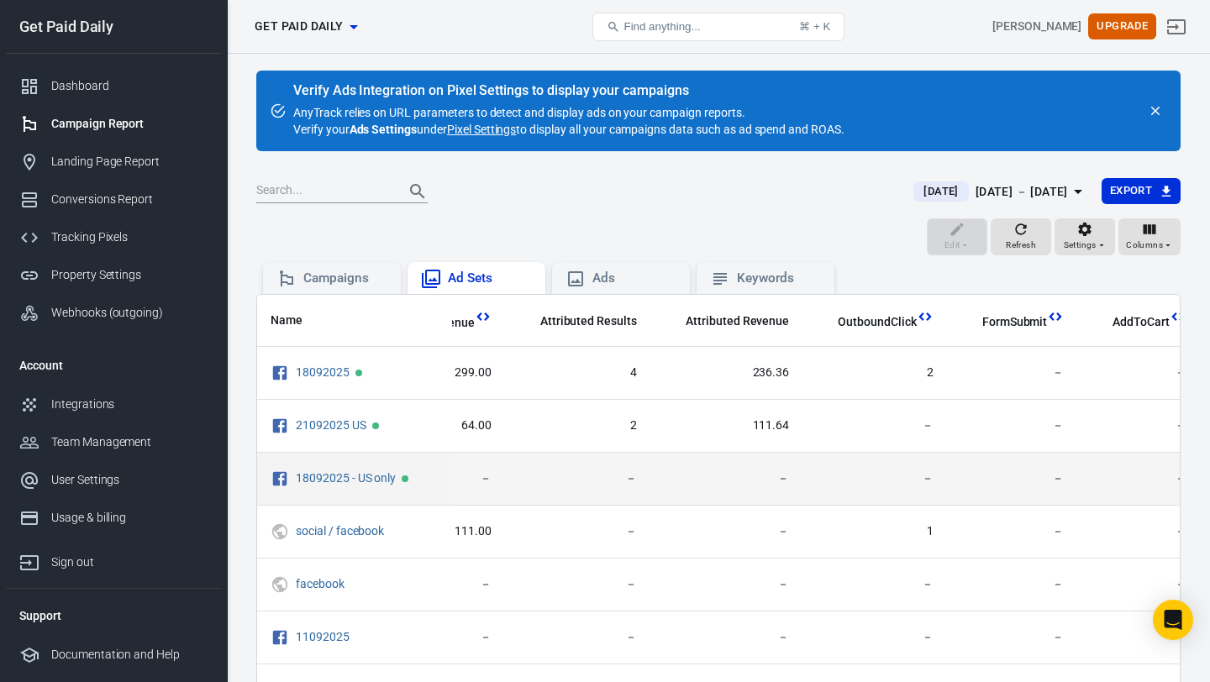
scroll to position [0, 831]
click at [597, 475] on span "－" at bounding box center [571, 478] width 118 height 17
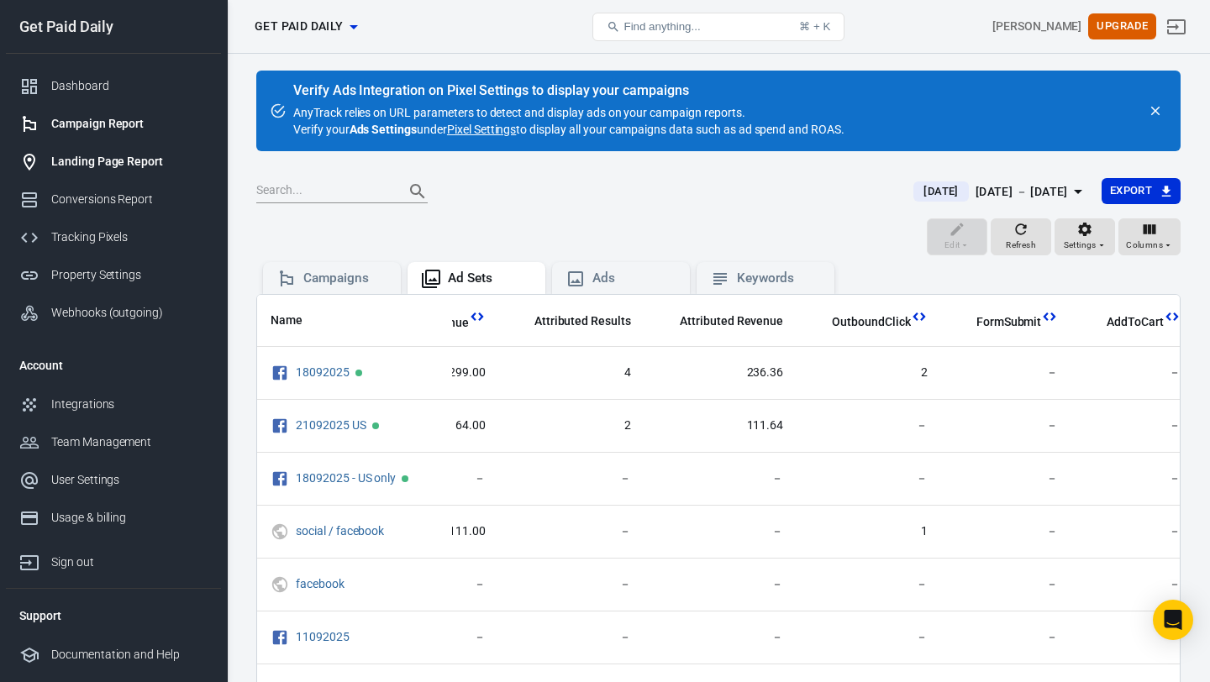
click at [134, 163] on div "Landing Page Report" at bounding box center [129, 162] width 156 height 18
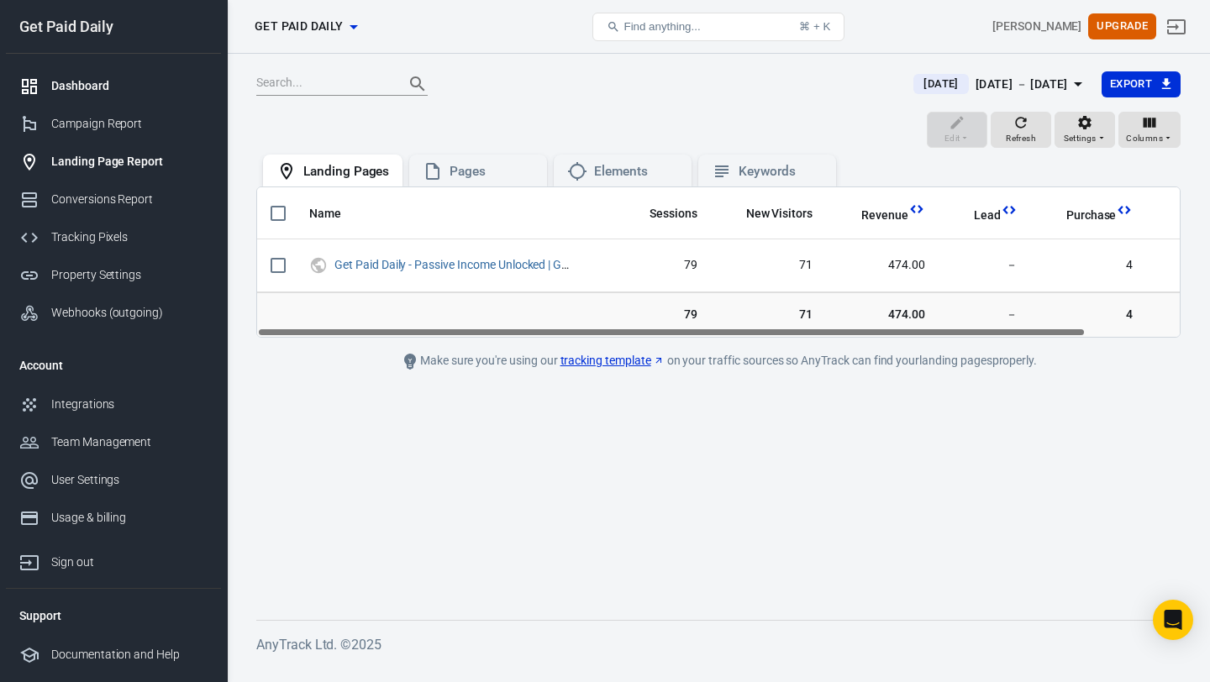
click at [113, 85] on div "Dashboard" at bounding box center [129, 86] width 156 height 18
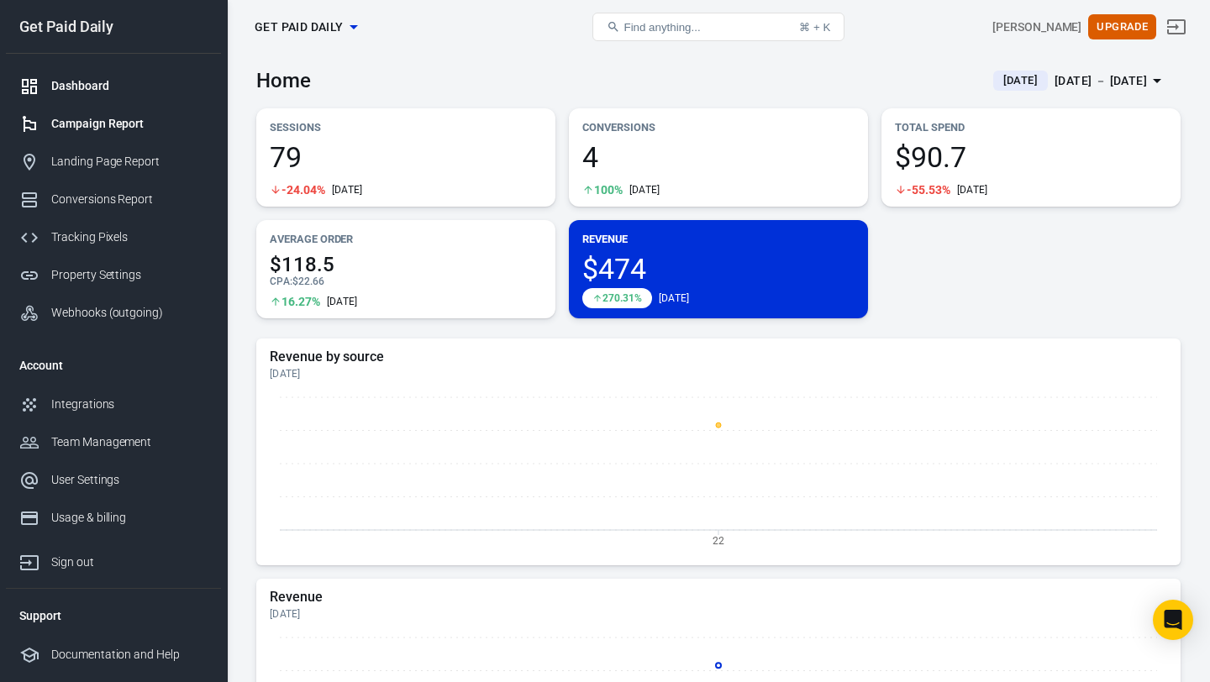
click at [81, 134] on link "Campaign Report" at bounding box center [113, 124] width 215 height 38
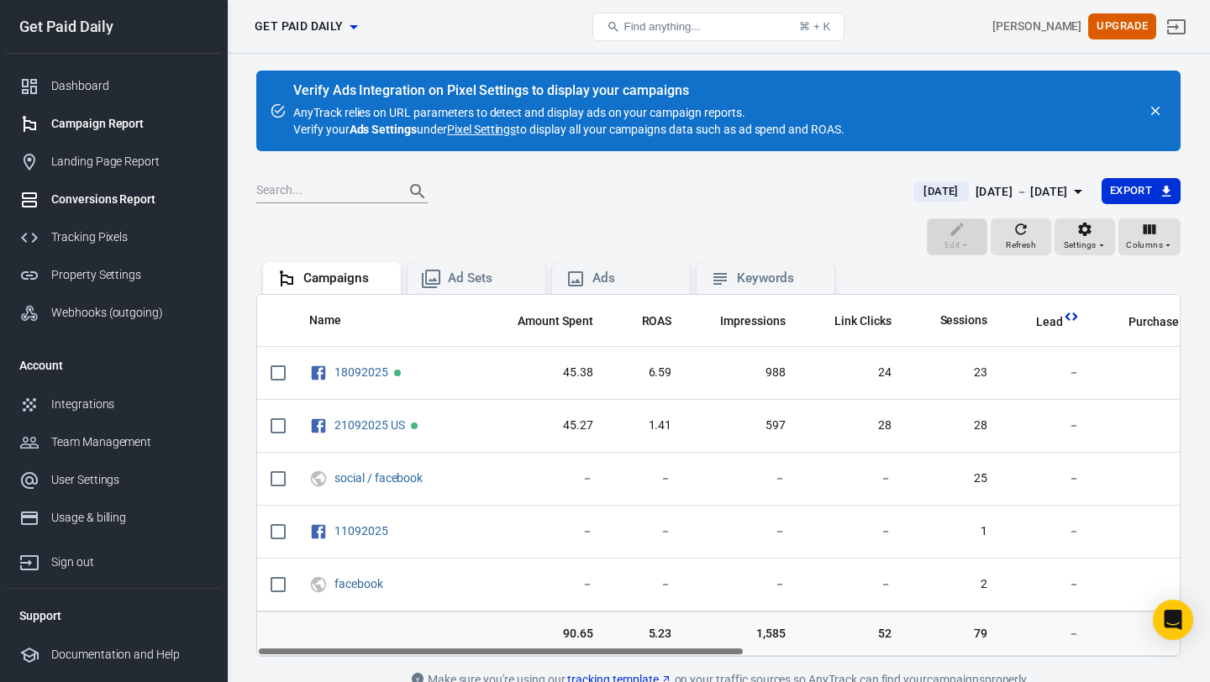
click at [81, 191] on div "Conversions Report" at bounding box center [129, 200] width 156 height 18
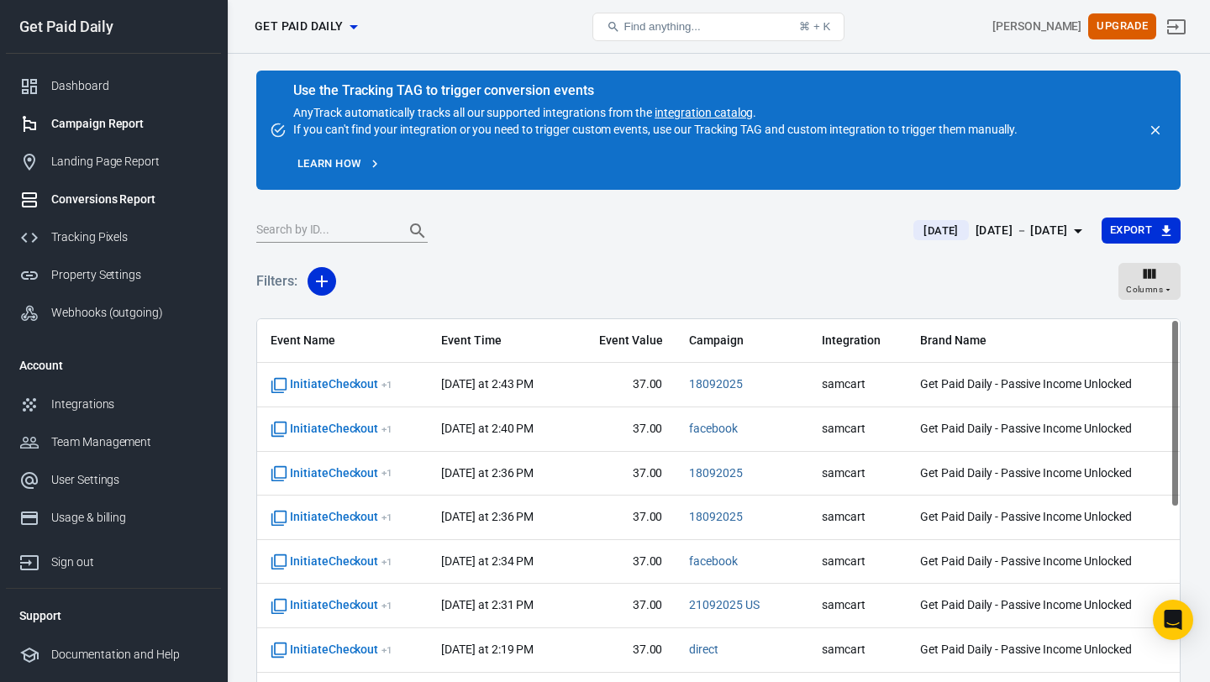
click at [88, 125] on div "Campaign Report" at bounding box center [129, 124] width 156 height 18
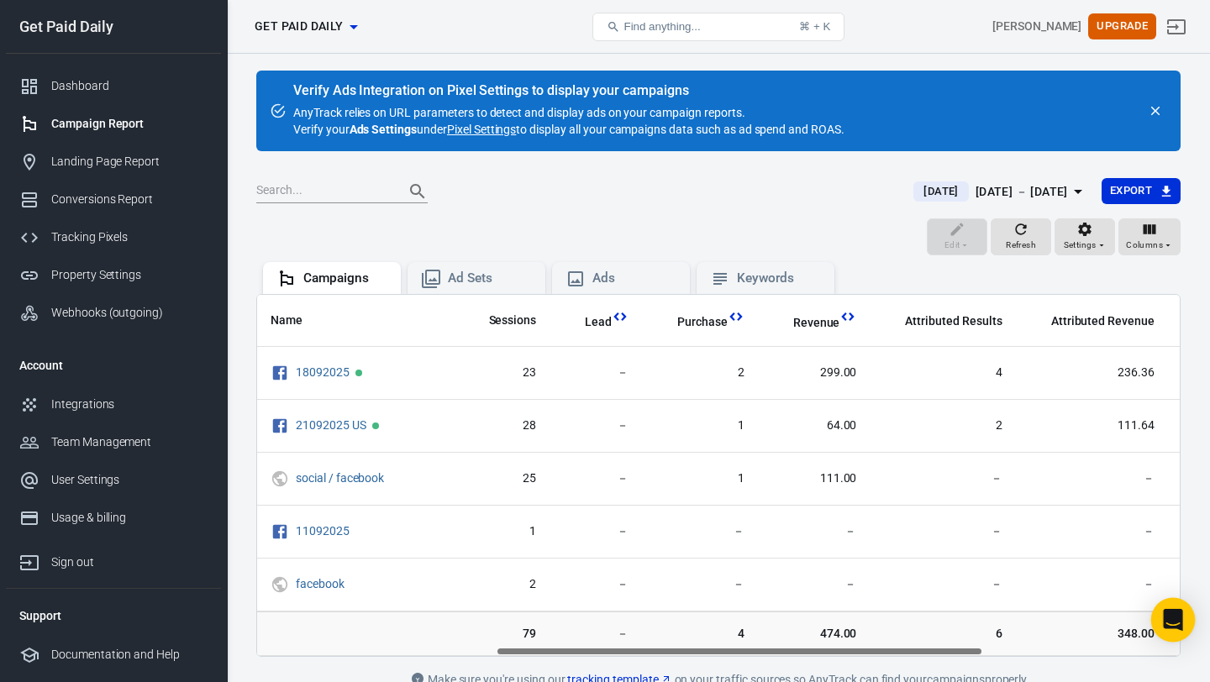
click at [1165, 622] on icon "Open Intercom Messenger" at bounding box center [1172, 620] width 19 height 22
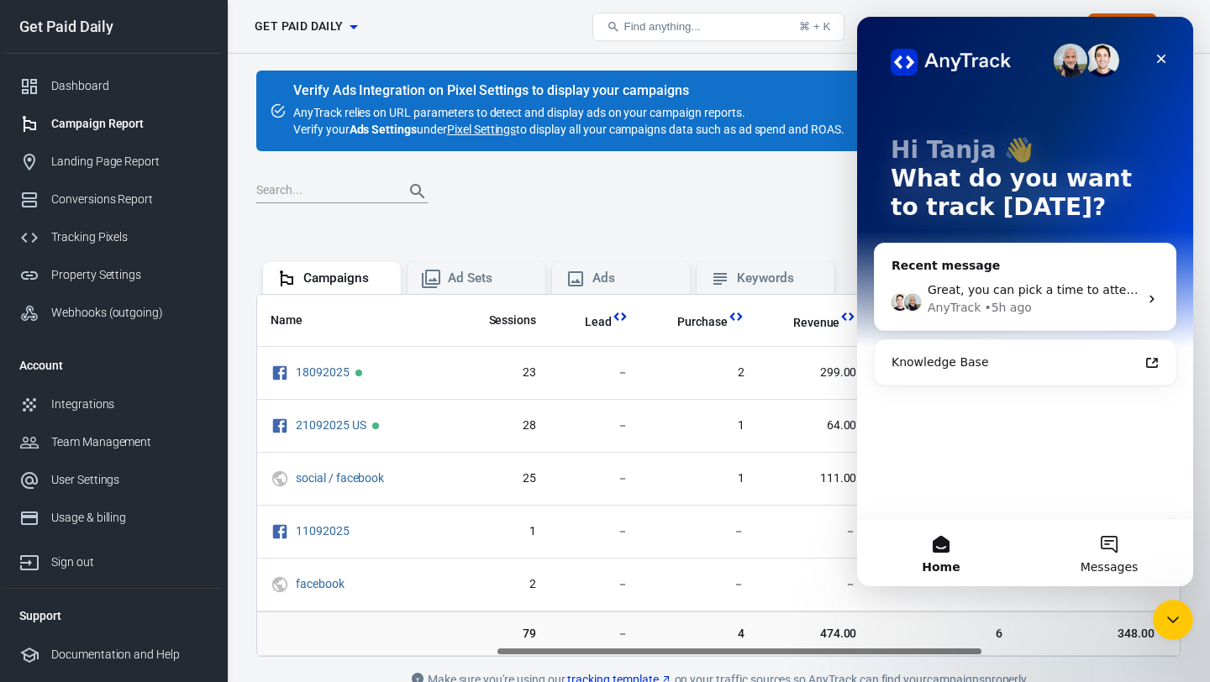
click at [1111, 548] on button "Messages" at bounding box center [1109, 552] width 168 height 67
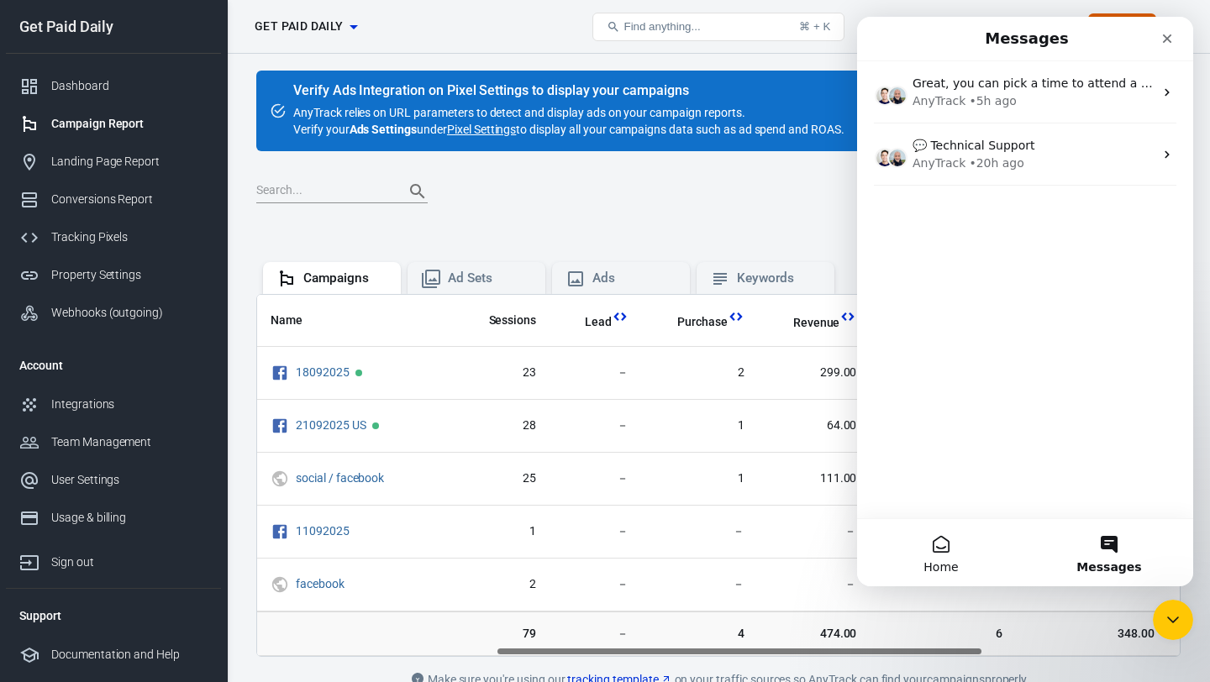
click at [944, 541] on button "Home" at bounding box center [941, 552] width 168 height 67
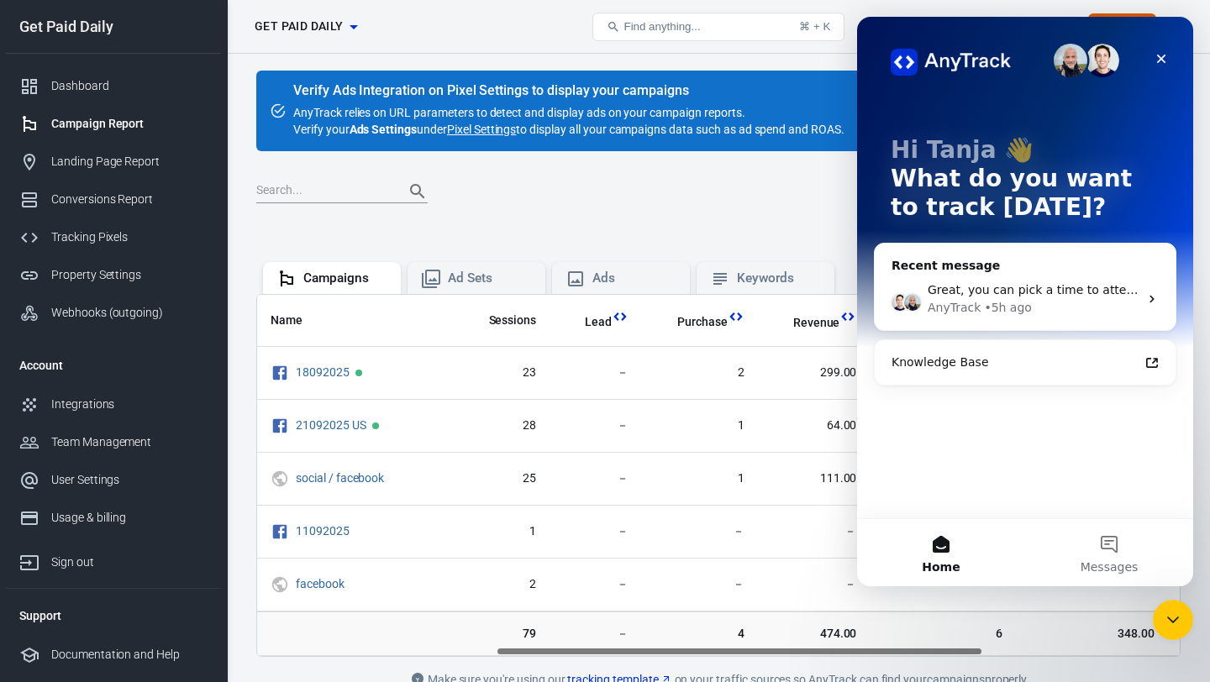
click at [1038, 303] on div "AnyTrack • 5h ago" at bounding box center [1032, 308] width 211 height 18
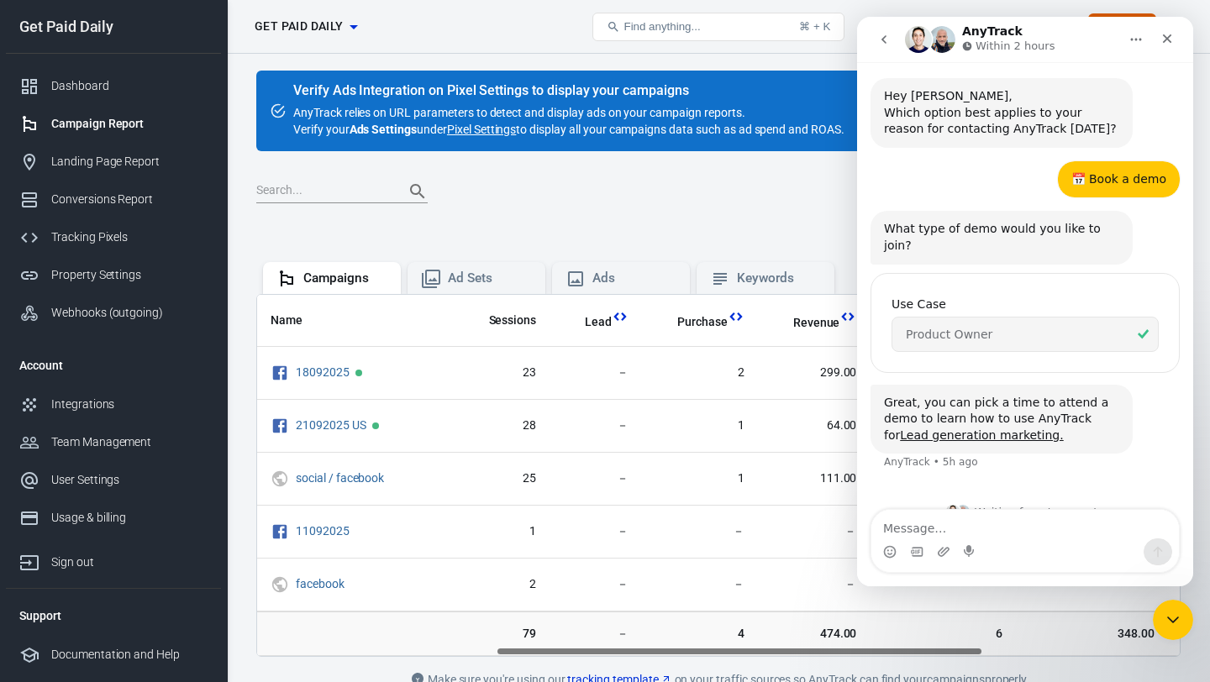
scroll to position [45, 0]
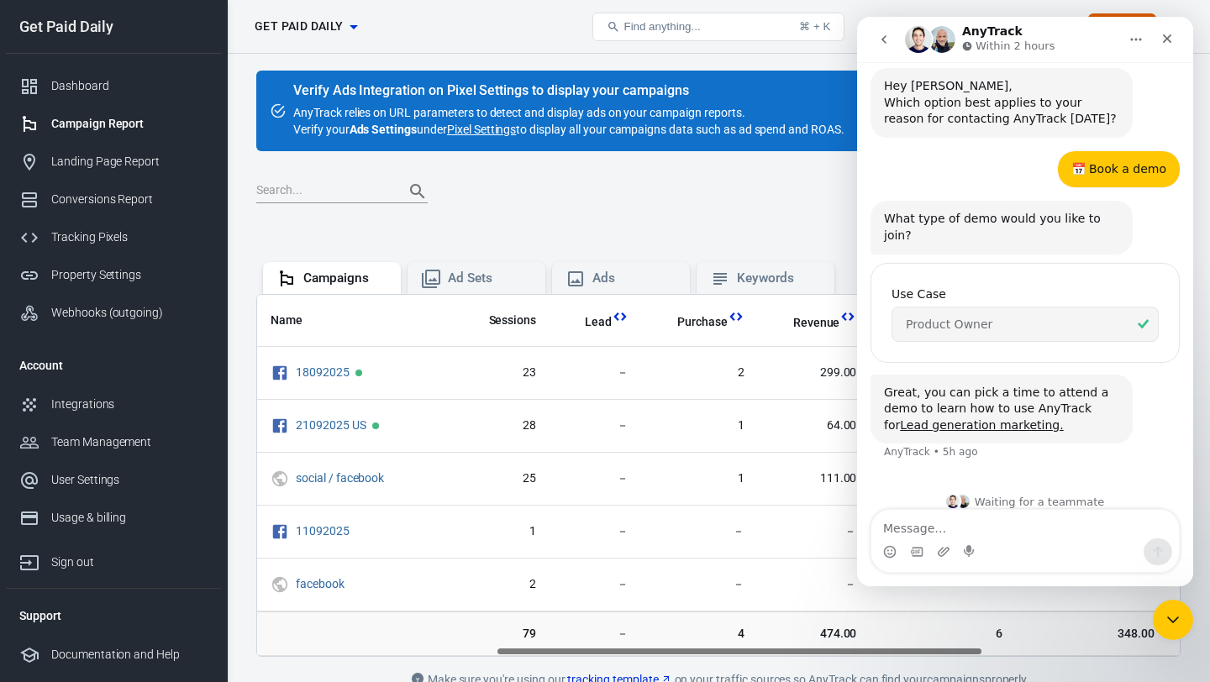
click at [961, 519] on textarea "Message…" at bounding box center [1024, 524] width 307 height 29
type textarea "Hi can I schedule an onboarding call?"
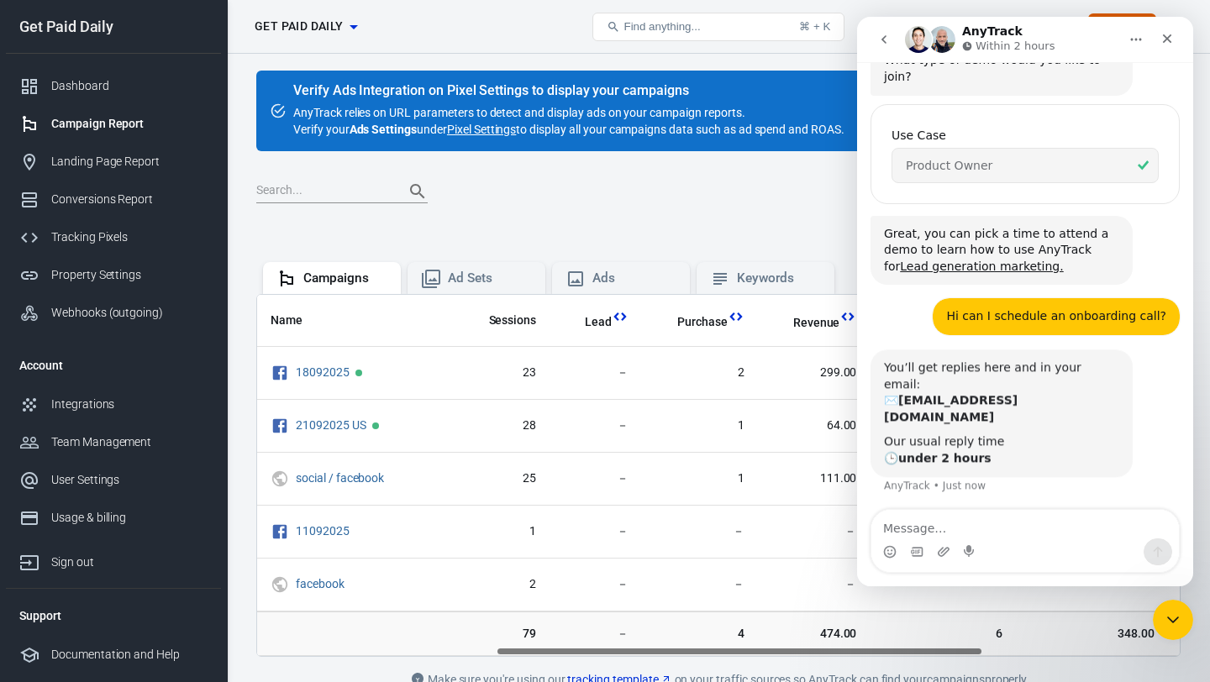
scroll to position [202, 0]
click at [741, 215] on div "[DATE] [DATE] － [DATE] Export" at bounding box center [718, 198] width 924 height 41
click at [1163, 42] on icon "Close" at bounding box center [1166, 38] width 13 height 13
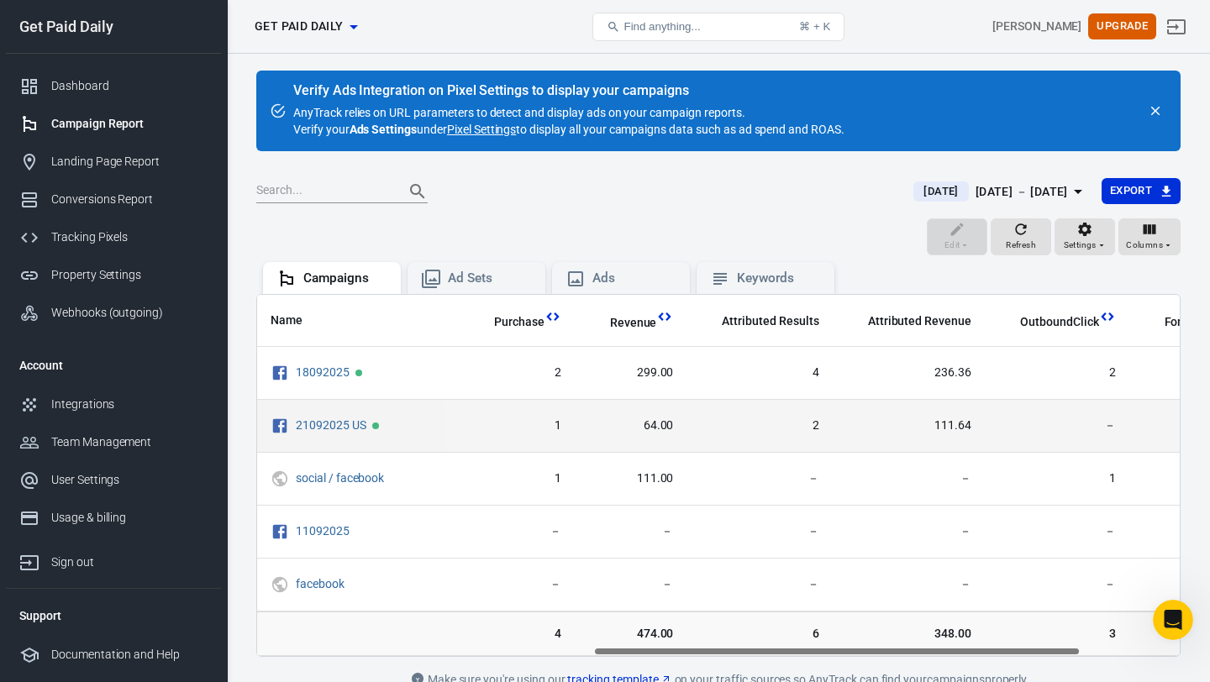
scroll to position [0, 635]
